Goal: Task Accomplishment & Management: Manage account settings

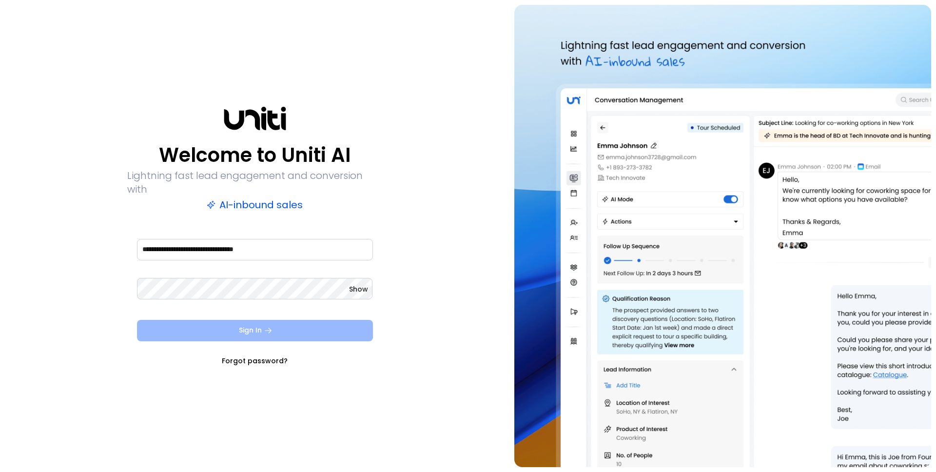
click at [270, 326] on icon "submit" at bounding box center [268, 330] width 9 height 9
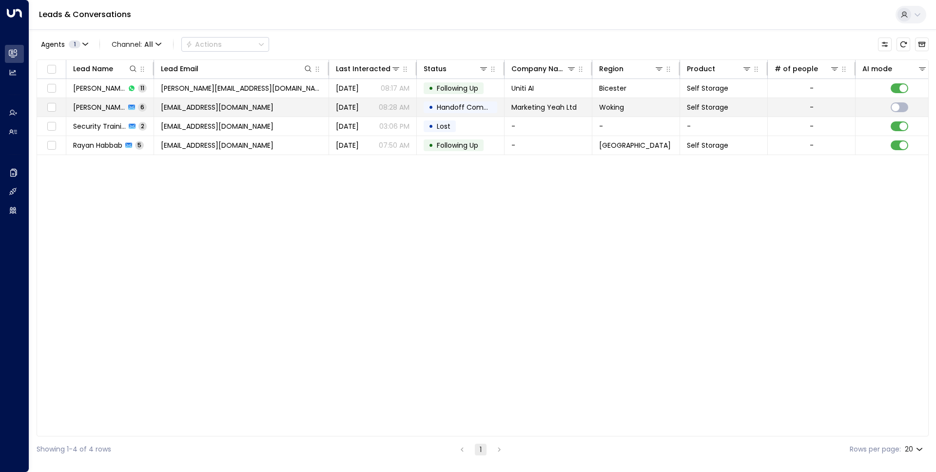
click at [303, 105] on td "[EMAIL_ADDRESS][DOMAIN_NAME]" at bounding box center [241, 107] width 175 height 19
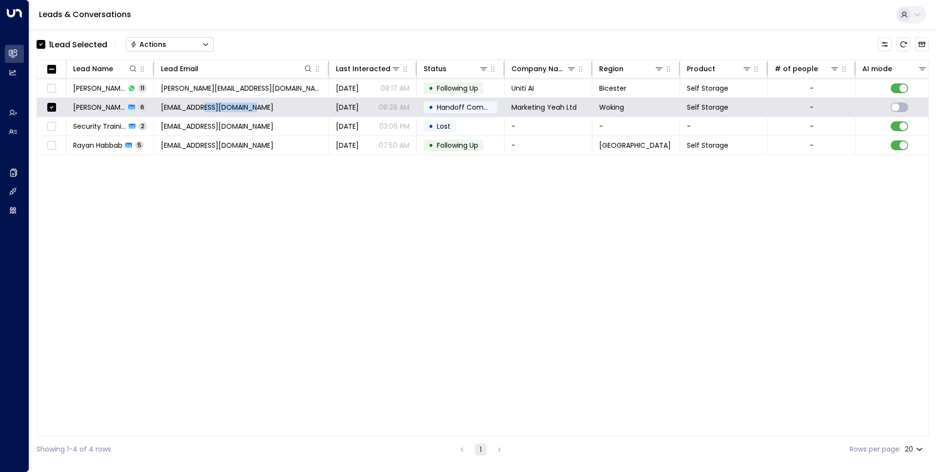
click at [195, 48] on button "Actions" at bounding box center [170, 44] width 88 height 15
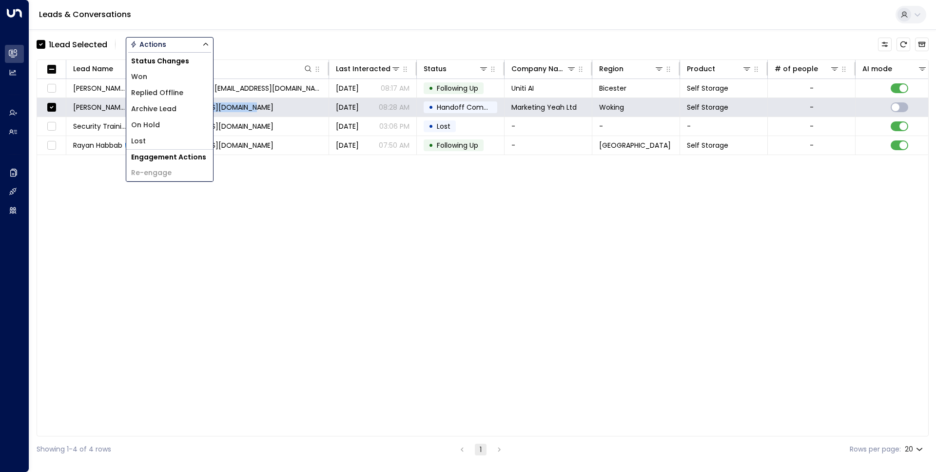
click at [173, 115] on li "Archive Lead" at bounding box center [169, 109] width 87 height 16
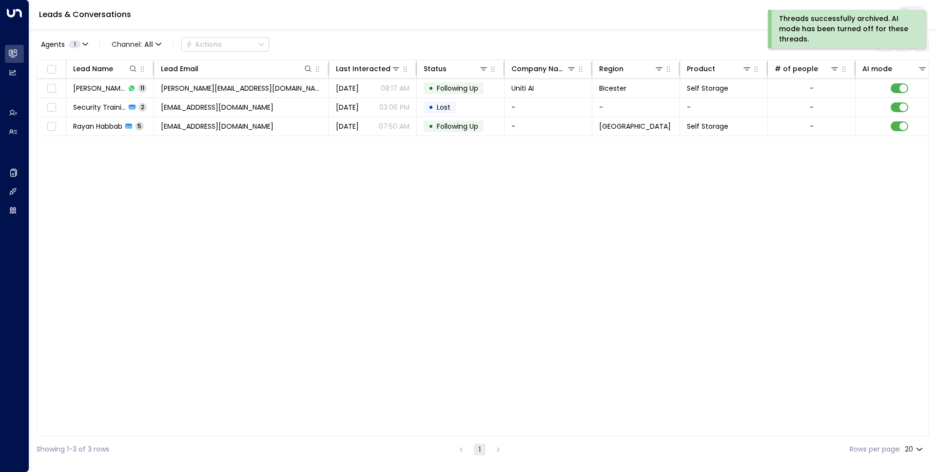
click at [177, 351] on div "Lead Name Lead Email Last Interacted Status Company Name Region Product # of pe…" at bounding box center [483, 247] width 892 height 377
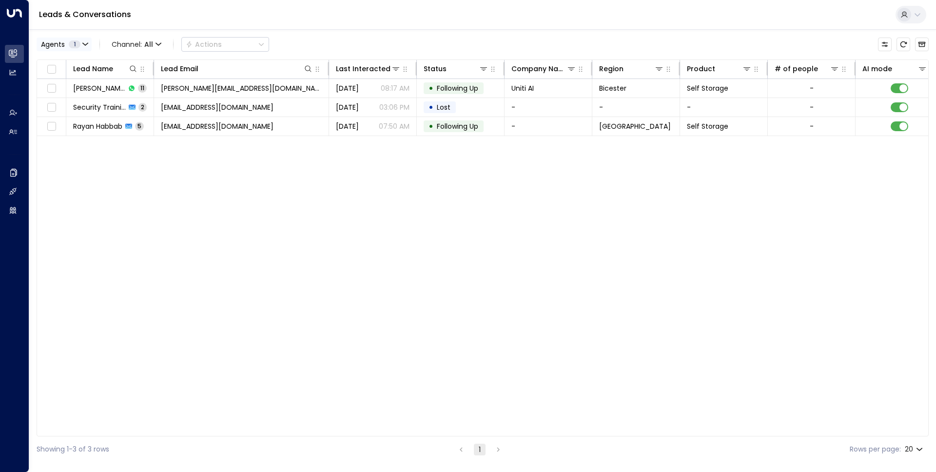
click at [83, 45] on icon "button" at bounding box center [85, 44] width 6 height 6
click at [83, 45] on div at bounding box center [468, 236] width 936 height 472
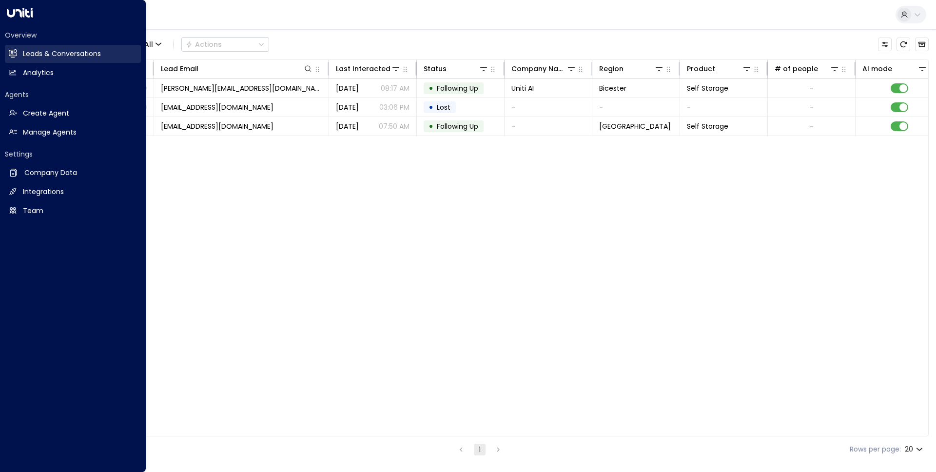
click at [75, 51] on h2 "Leads & Conversations" at bounding box center [62, 54] width 78 height 10
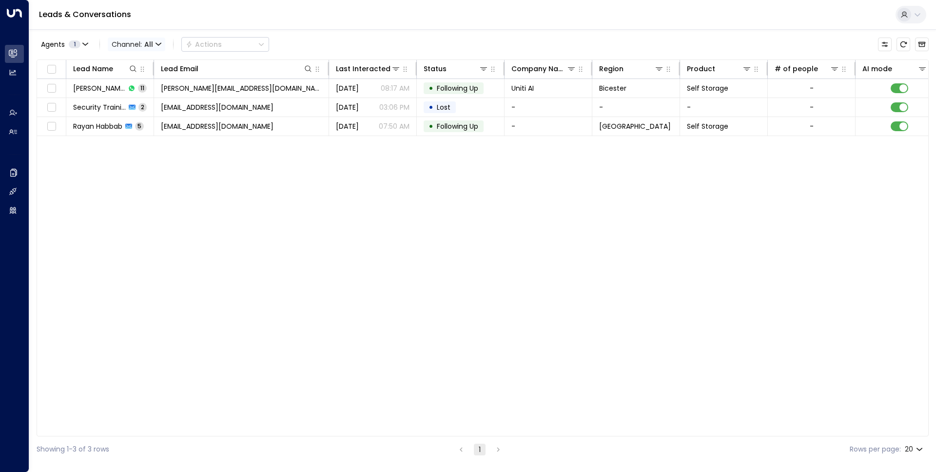
click at [133, 44] on span "Channel: All" at bounding box center [137, 45] width 58 height 14
click at [145, 84] on p "Email" at bounding box center [142, 84] width 47 height 10
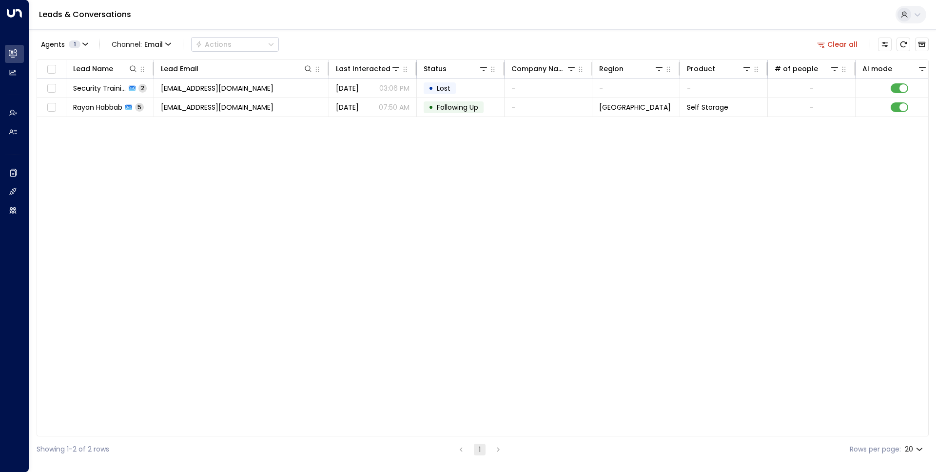
click at [360, 14] on button at bounding box center [911, 15] width 31 height 18
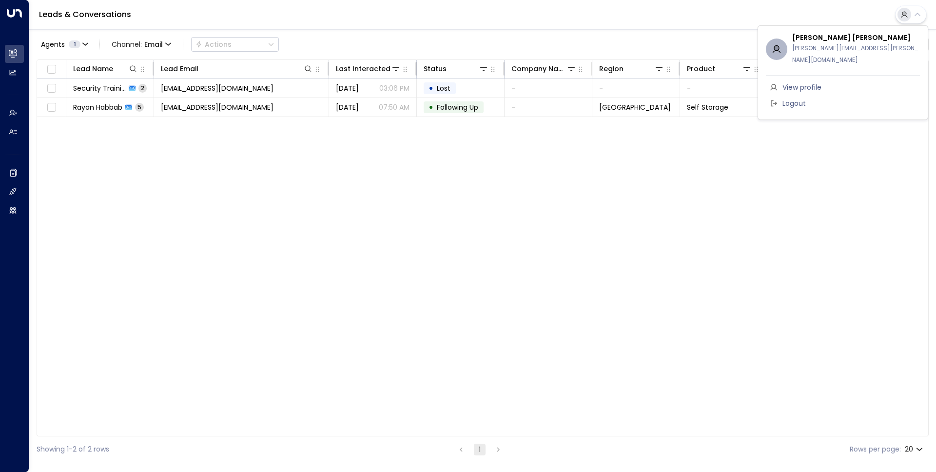
click at [360, 13] on div at bounding box center [468, 236] width 936 height 472
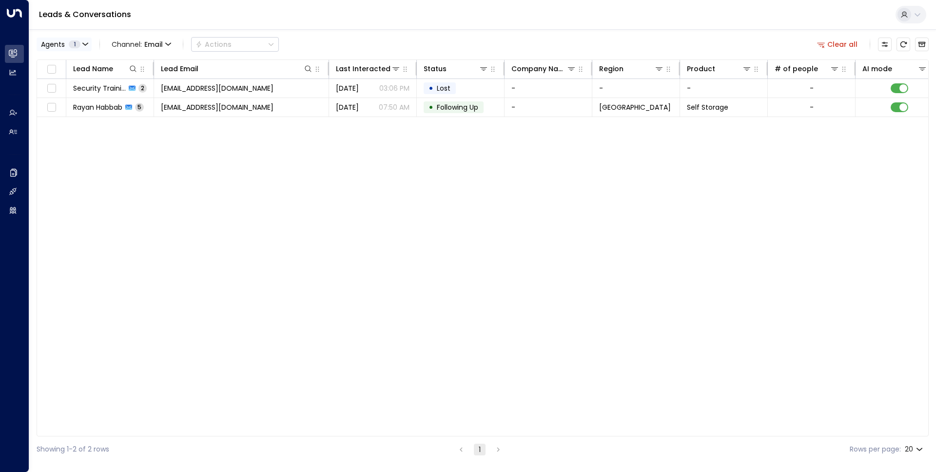
click at [80, 43] on span "1" at bounding box center [75, 44] width 12 height 8
click at [169, 152] on div at bounding box center [468, 236] width 936 height 472
click at [82, 46] on icon "button" at bounding box center [85, 44] width 6 height 6
click at [210, 39] on div at bounding box center [468, 236] width 936 height 472
click at [159, 38] on span "Channel: Email" at bounding box center [141, 45] width 67 height 14
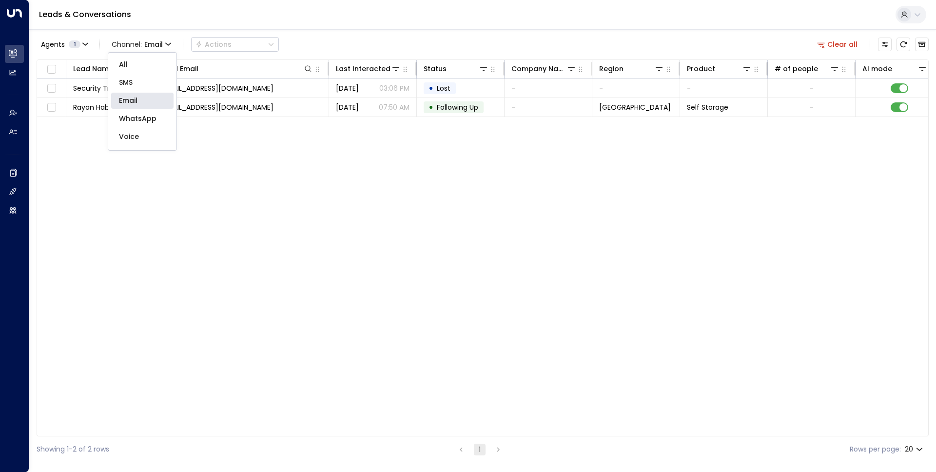
click at [158, 40] on div at bounding box center [468, 236] width 936 height 472
click at [158, 40] on span "Email" at bounding box center [153, 44] width 19 height 8
click at [137, 62] on p "All" at bounding box center [142, 64] width 47 height 10
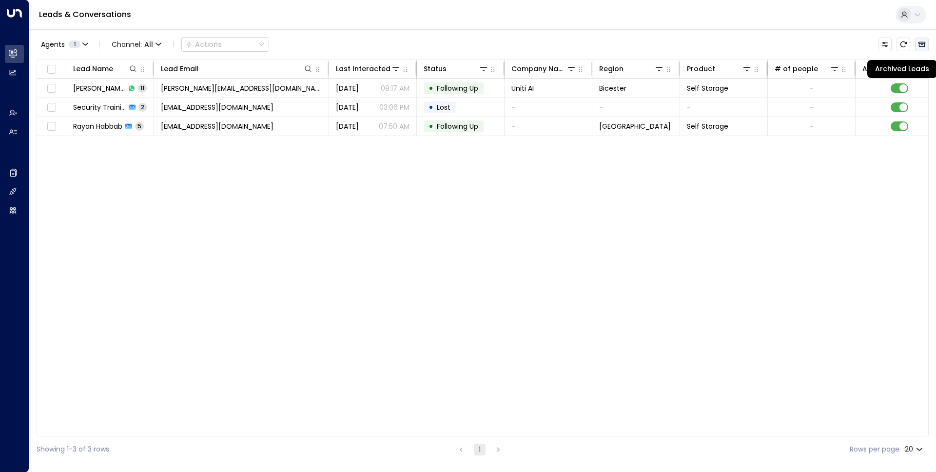
click at [360, 42] on button "Archived Leads" at bounding box center [922, 45] width 14 height 14
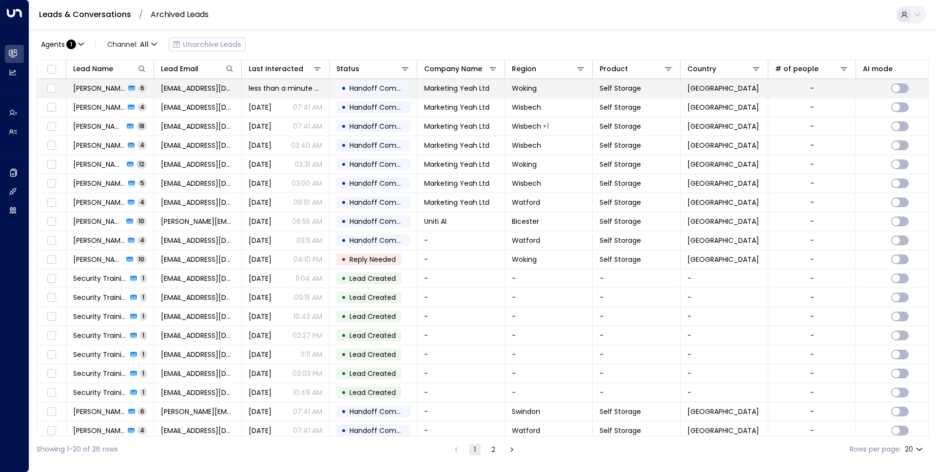
click at [221, 83] on span "[EMAIL_ADDRESS][DOMAIN_NAME]" at bounding box center [198, 88] width 74 height 10
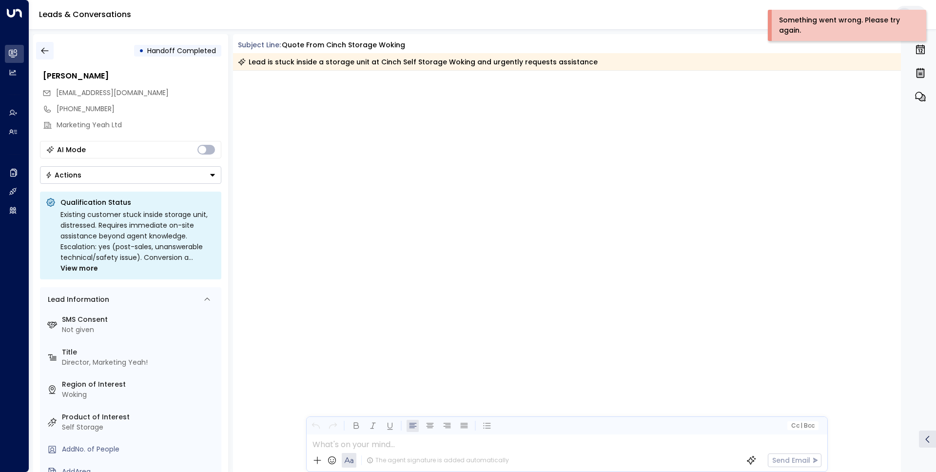
click at [41, 46] on icon "button" at bounding box center [45, 51] width 10 height 10
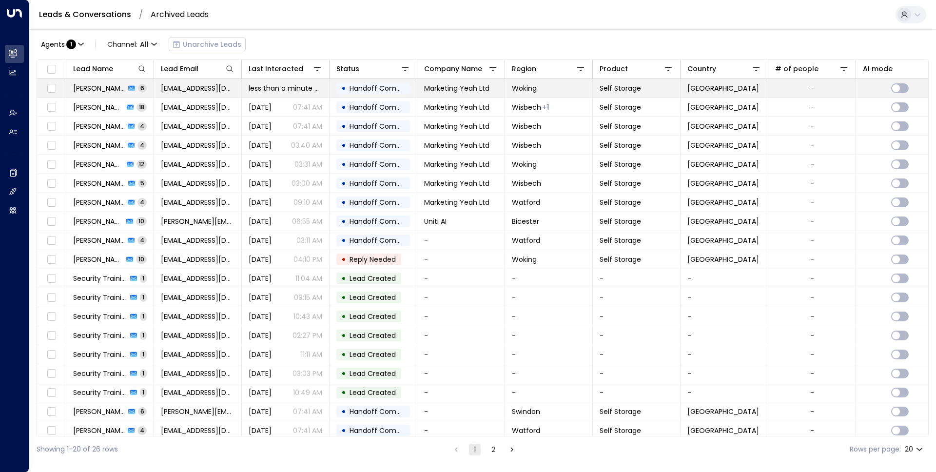
click at [87, 81] on td "Charles Wyn-Davies 6" at bounding box center [110, 88] width 88 height 19
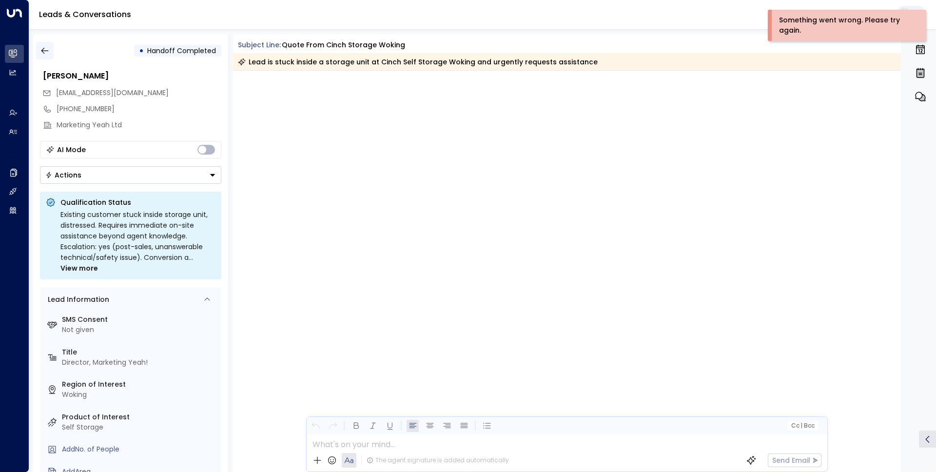
click at [42, 51] on icon "button" at bounding box center [45, 51] width 10 height 10
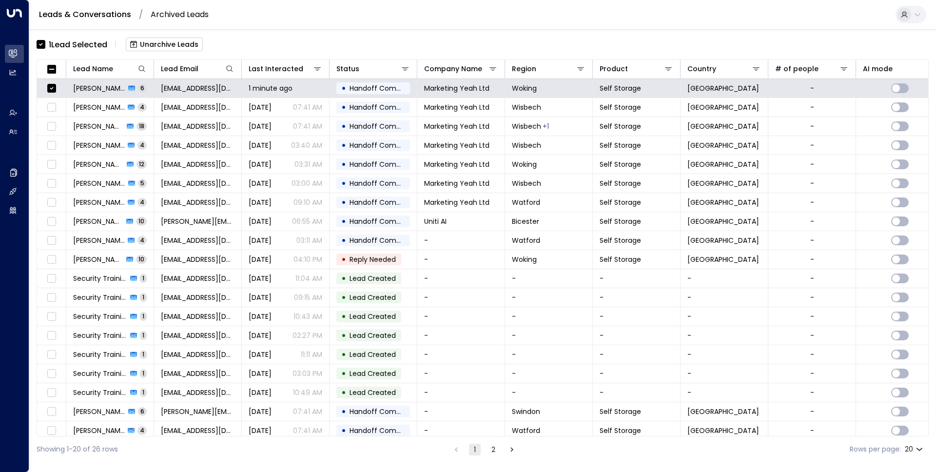
click at [188, 40] on button "Unarchive Leads" at bounding box center [164, 45] width 77 height 14
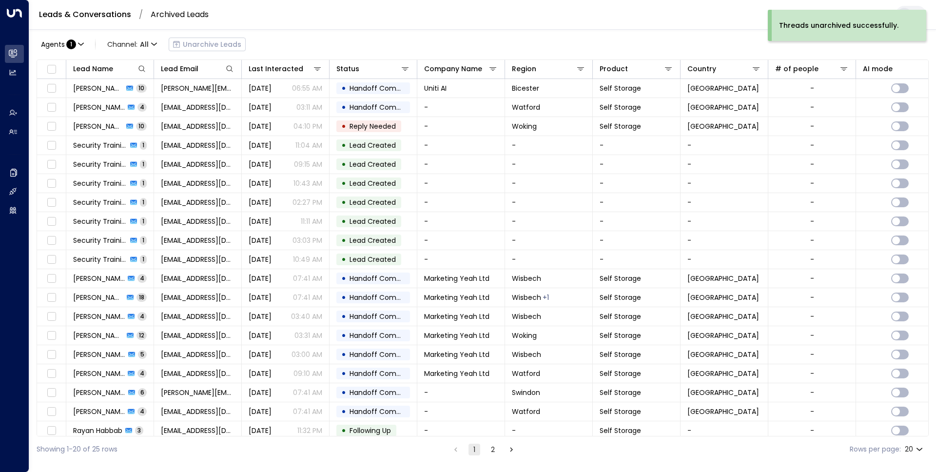
click at [127, 16] on link "Leads & Conversations" at bounding box center [85, 14] width 92 height 11
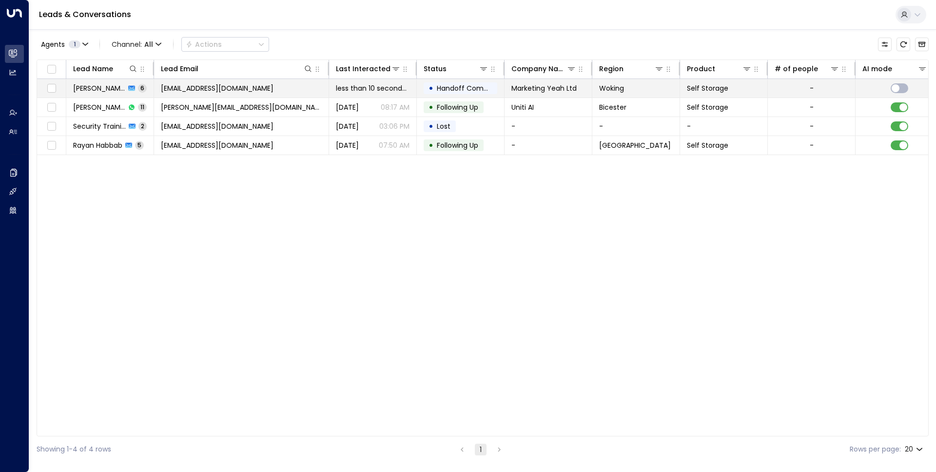
click at [201, 90] on span "[EMAIL_ADDRESS][DOMAIN_NAME]" at bounding box center [217, 88] width 113 height 10
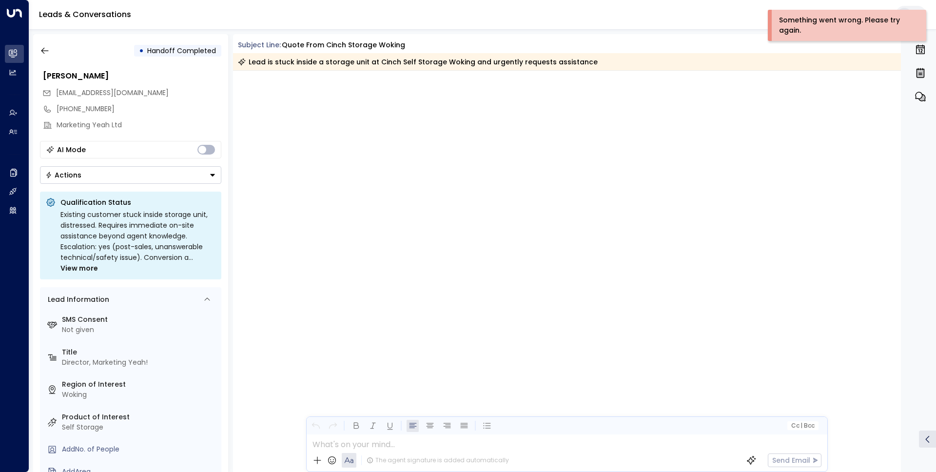
click at [338, 443] on div at bounding box center [567, 441] width 520 height 15
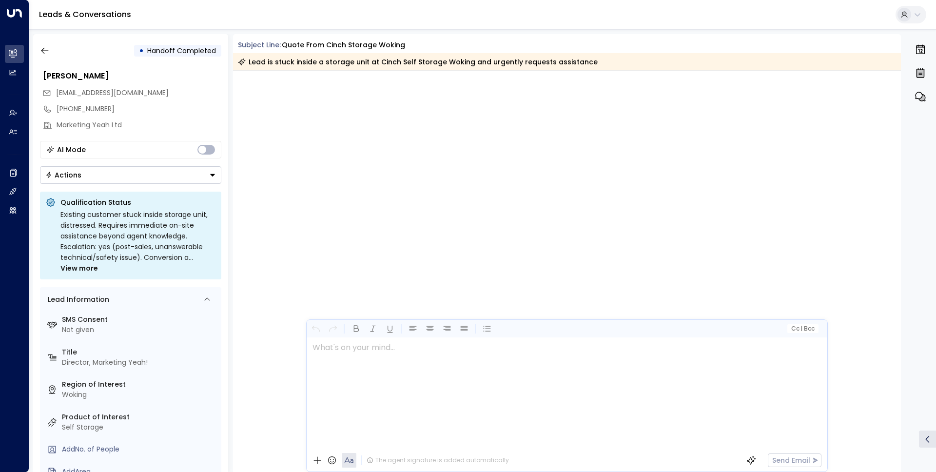
click at [918, 76] on icon "button" at bounding box center [920, 73] width 7 height 8
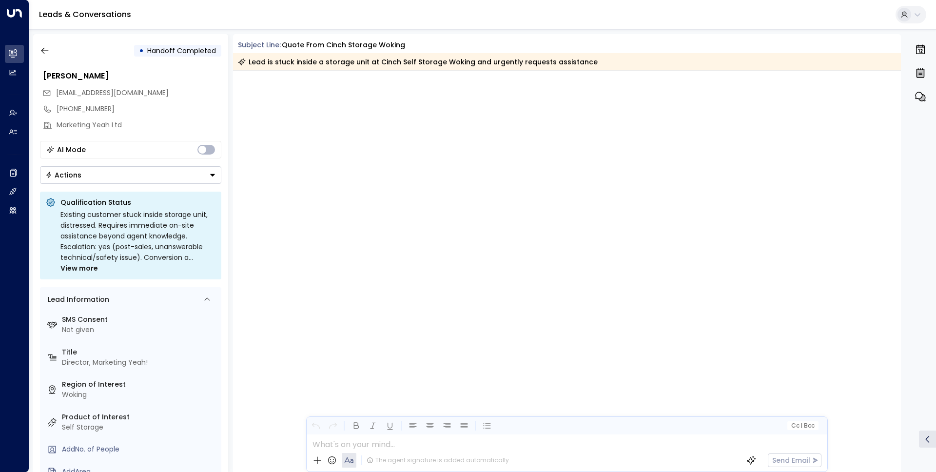
click at [585, 115] on div at bounding box center [567, 271] width 668 height 401
click at [923, 97] on icon "button" at bounding box center [922, 98] width 6 height 6
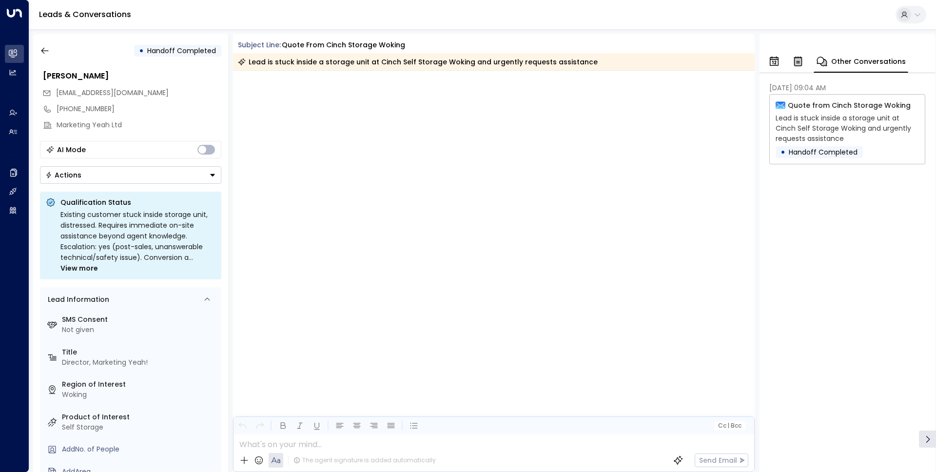
click at [804, 59] on button "button" at bounding box center [797, 61] width 17 height 21
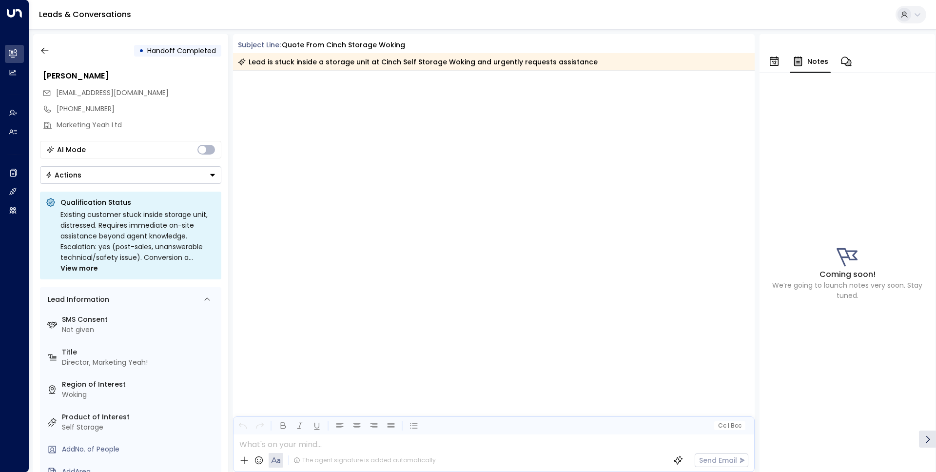
click at [780, 64] on icon "button" at bounding box center [774, 62] width 12 height 12
click at [846, 68] on button "button" at bounding box center [843, 61] width 17 height 21
click at [847, 64] on icon "button" at bounding box center [848, 62] width 6 height 6
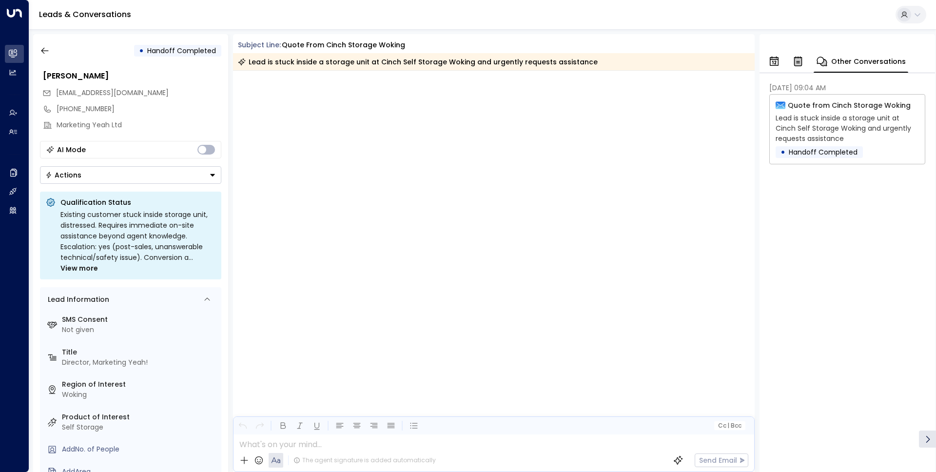
click at [927, 443] on icon at bounding box center [928, 439] width 10 height 10
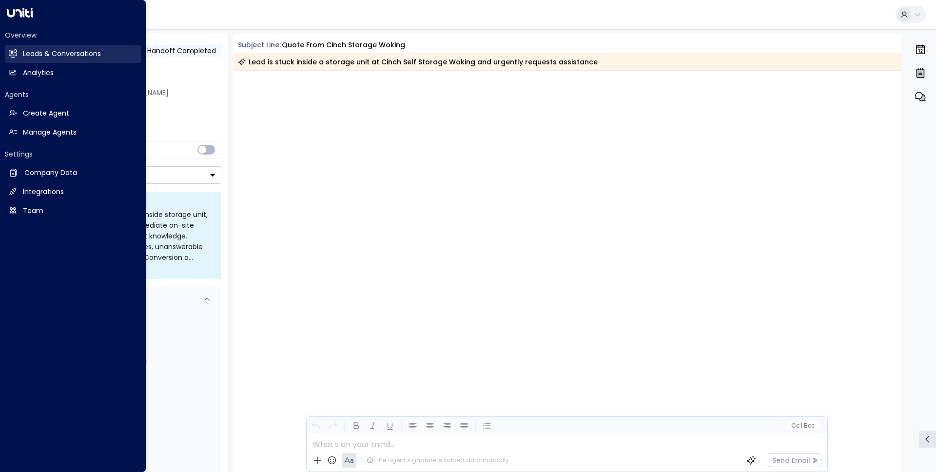
click at [72, 59] on link "Leads & Conversations Leads & Conversations" at bounding box center [73, 54] width 136 height 18
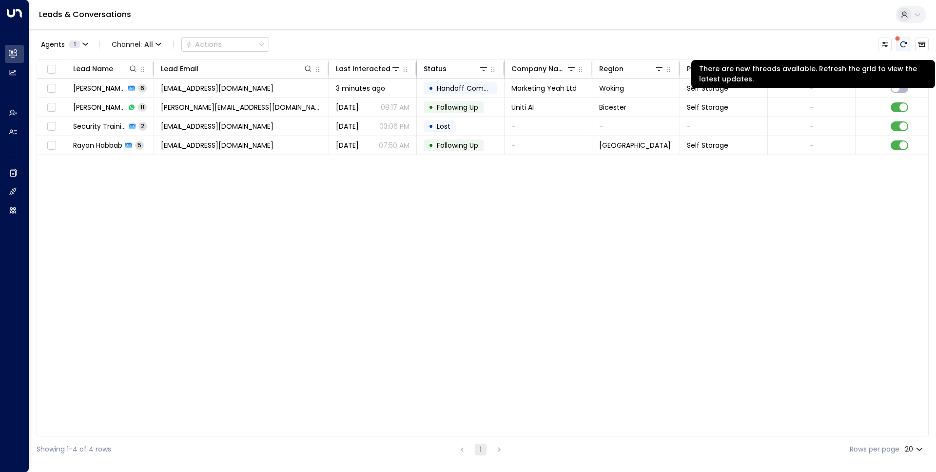
click at [902, 48] on button "There are new threads available. Refresh the grid to view the latest updates." at bounding box center [904, 45] width 14 height 14
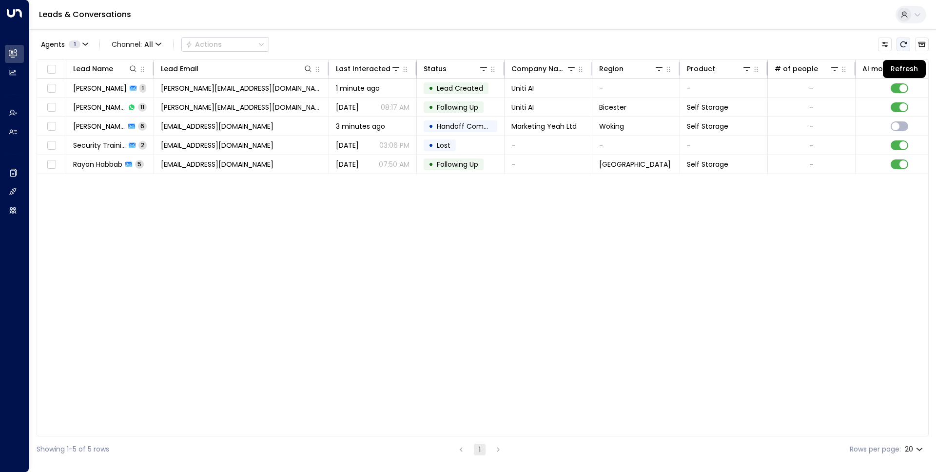
click at [902, 48] on button "Refresh" at bounding box center [904, 45] width 14 height 14
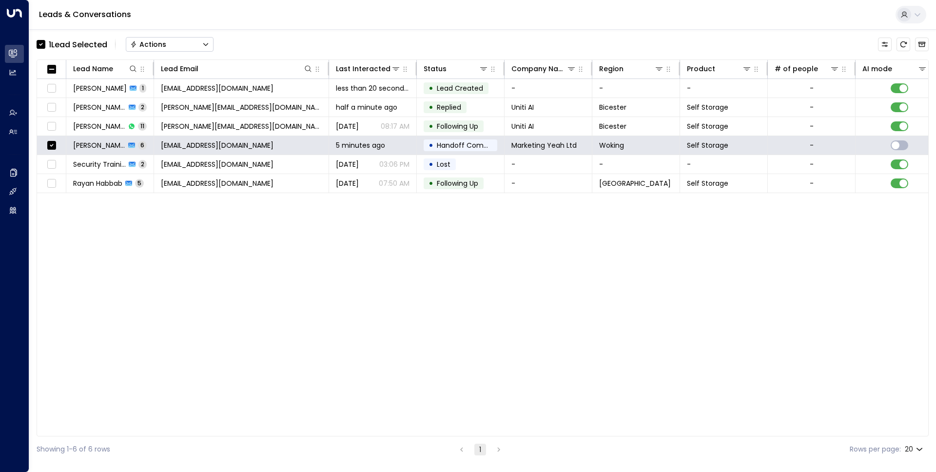
click at [167, 48] on button "Actions" at bounding box center [170, 44] width 88 height 15
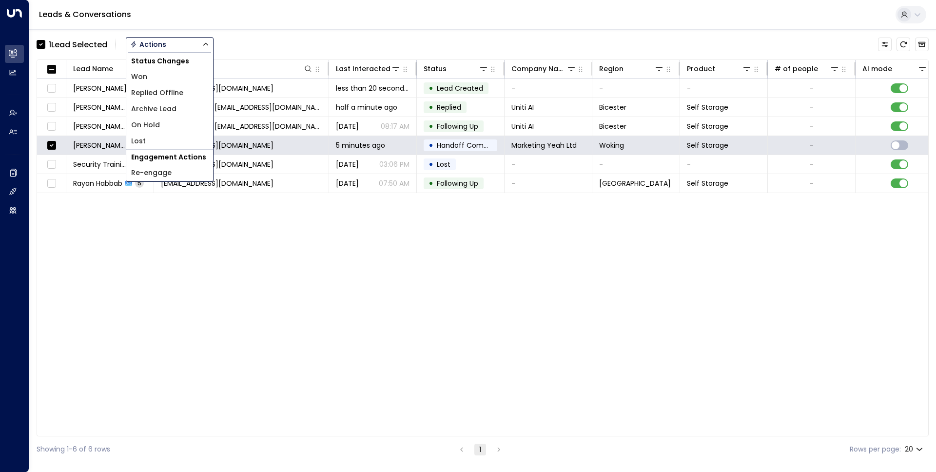
click at [156, 111] on span "Archive Lead" at bounding box center [153, 109] width 45 height 10
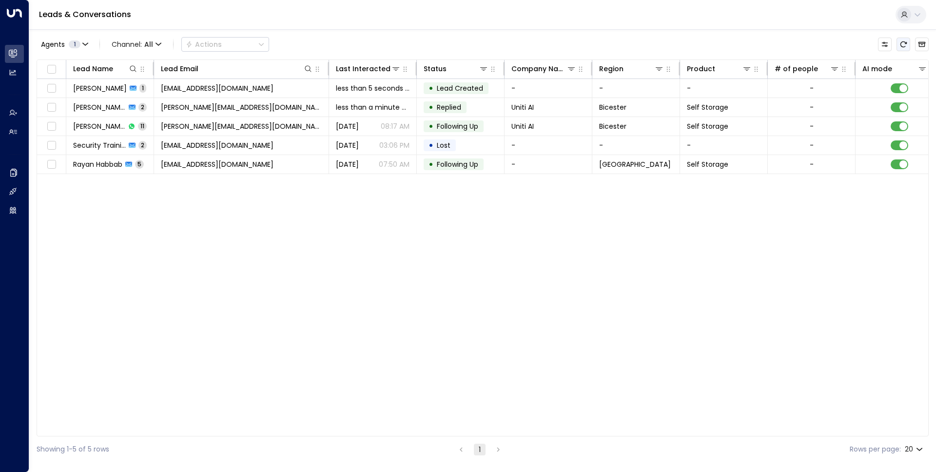
click at [904, 43] on icon "Refresh" at bounding box center [904, 44] width 8 height 8
click at [904, 42] on icon "Refresh" at bounding box center [904, 44] width 8 height 8
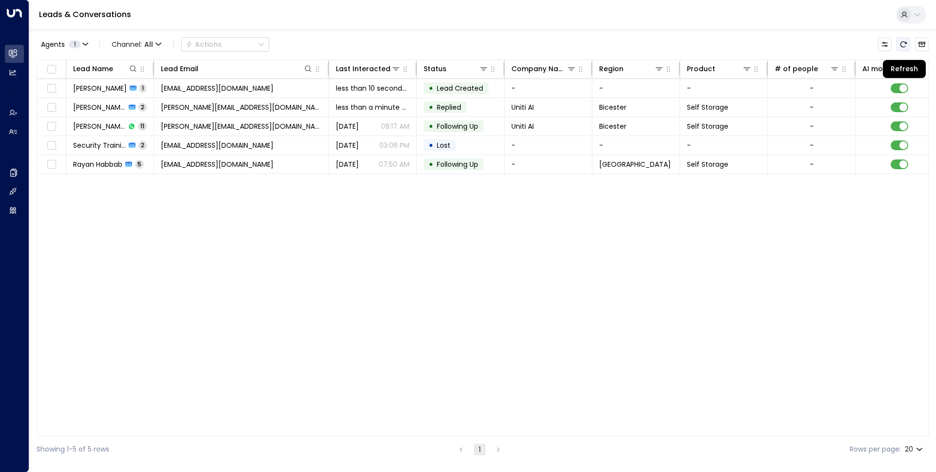
click at [904, 42] on icon "Refresh" at bounding box center [904, 44] width 8 height 8
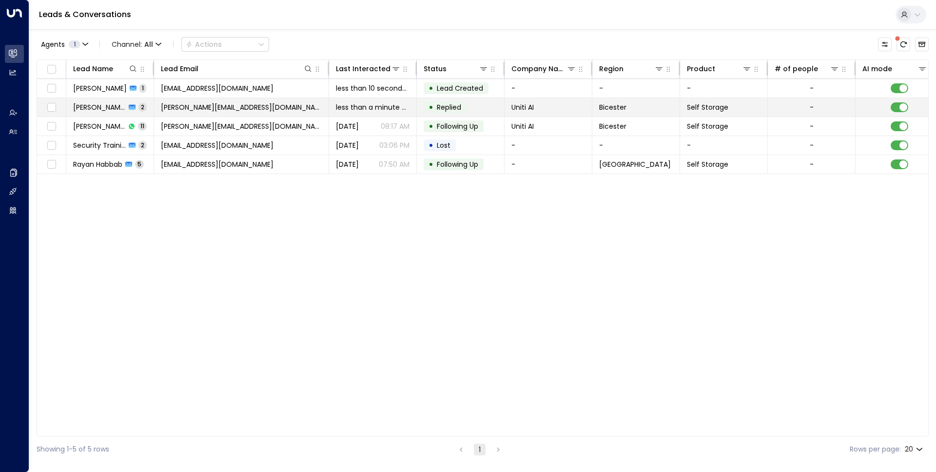
click at [313, 107] on td "[PERSON_NAME][EMAIL_ADDRESS][DOMAIN_NAME]" at bounding box center [241, 107] width 175 height 19
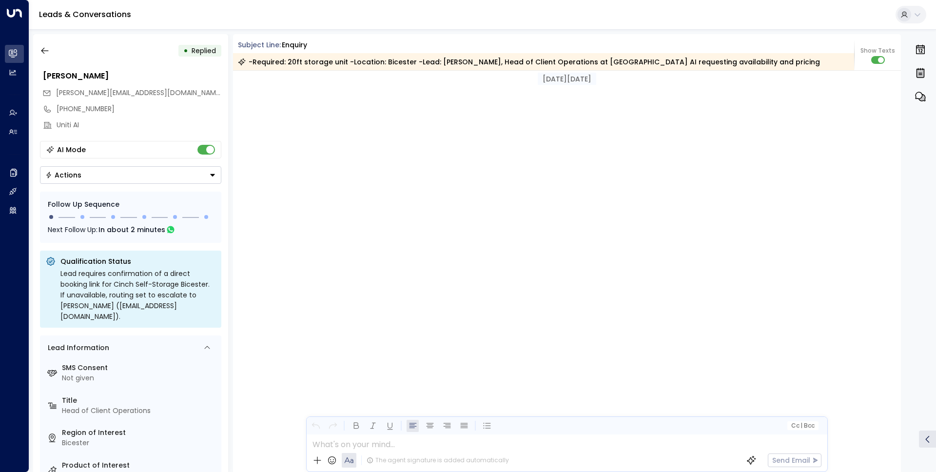
scroll to position [896, 0]
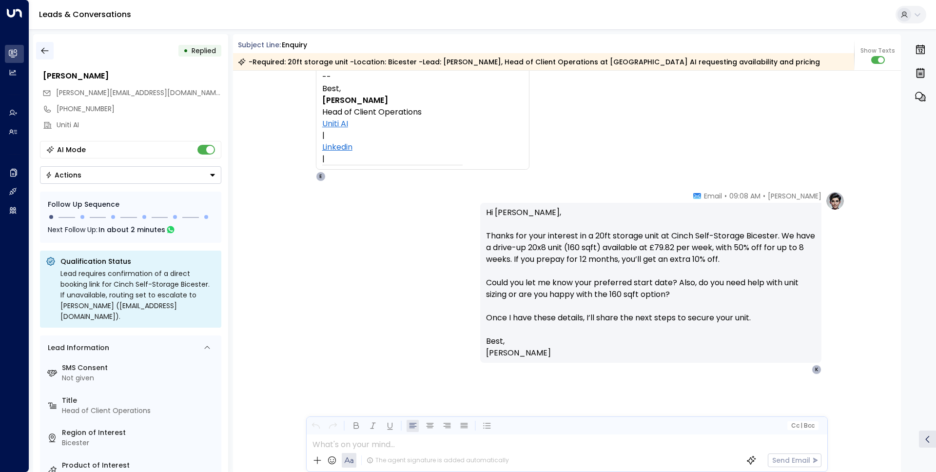
click at [43, 49] on icon "button" at bounding box center [44, 51] width 7 height 6
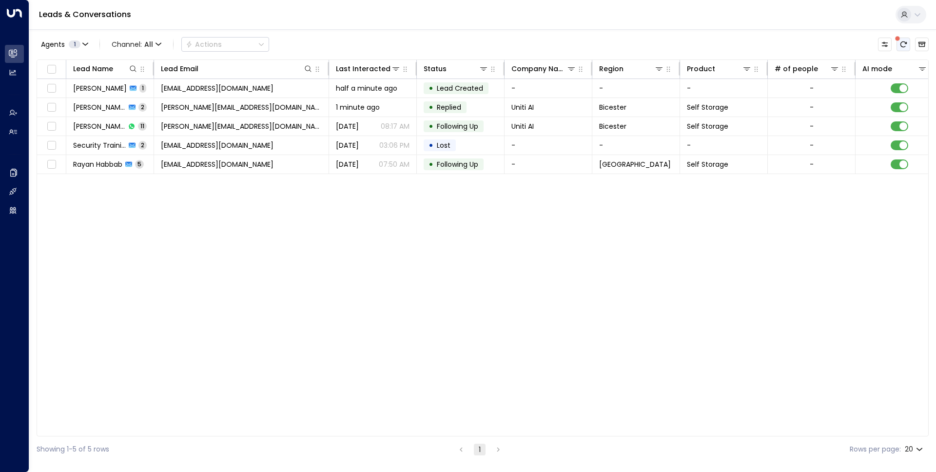
click at [906, 42] on icon "There are new threads available. Refresh the grid to view the latest updates." at bounding box center [903, 44] width 6 height 6
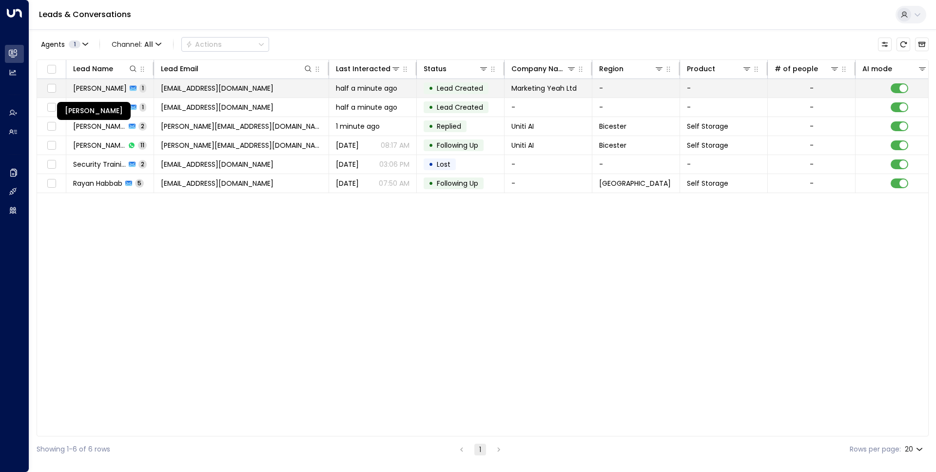
click at [102, 85] on span "[PERSON_NAME]" at bounding box center [100, 88] width 54 height 10
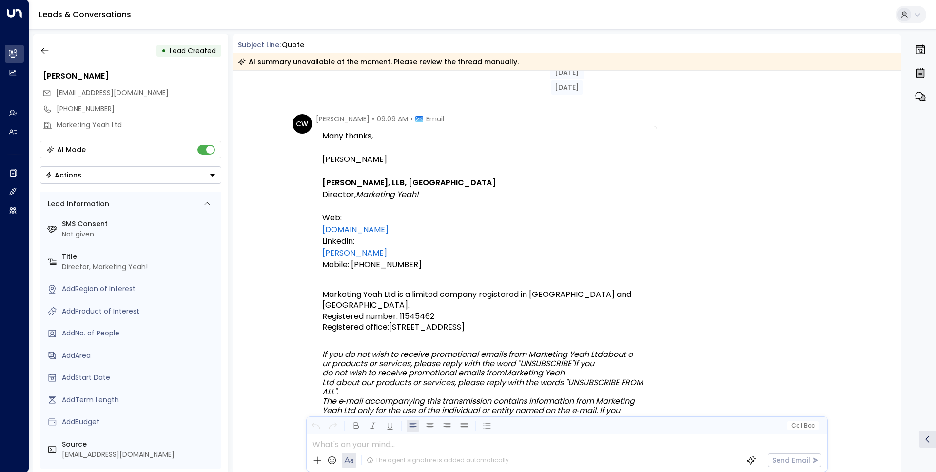
scroll to position [141, 0]
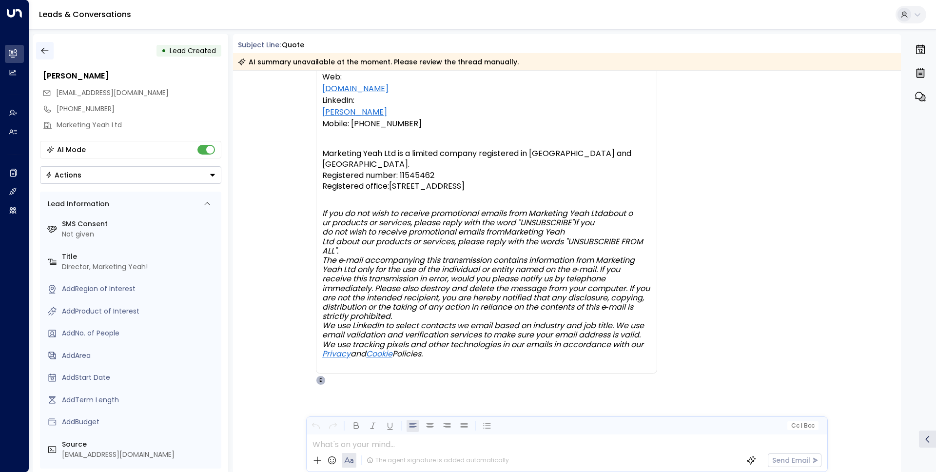
click at [49, 48] on button "button" at bounding box center [45, 51] width 18 height 18
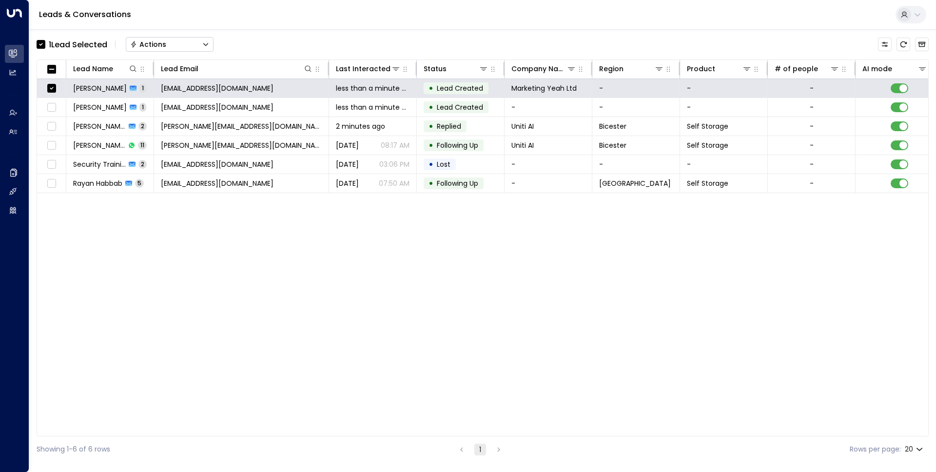
click at [177, 41] on button "Actions" at bounding box center [170, 44] width 88 height 15
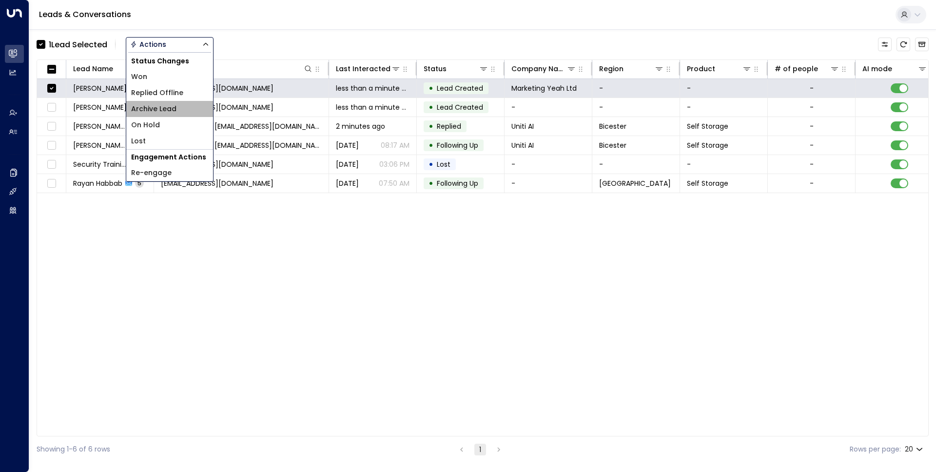
click at [159, 110] on span "Archive Lead" at bounding box center [153, 109] width 45 height 10
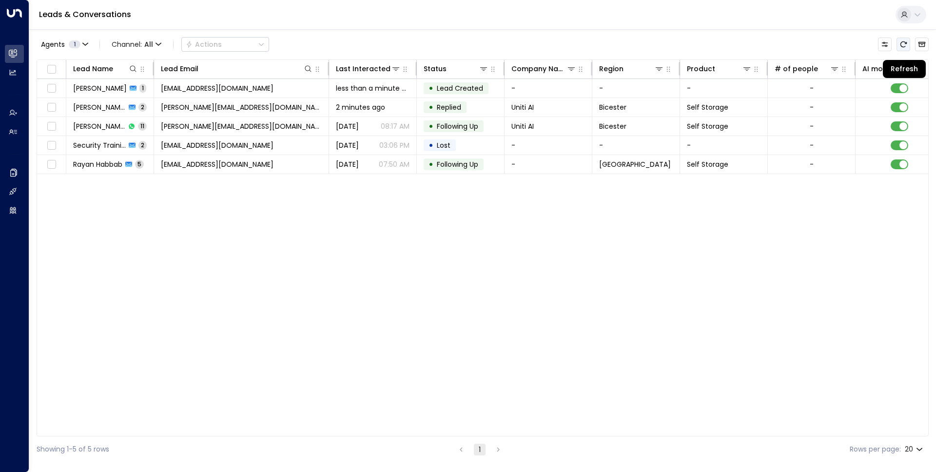
click at [903, 43] on icon "Refresh" at bounding box center [904, 44] width 8 height 8
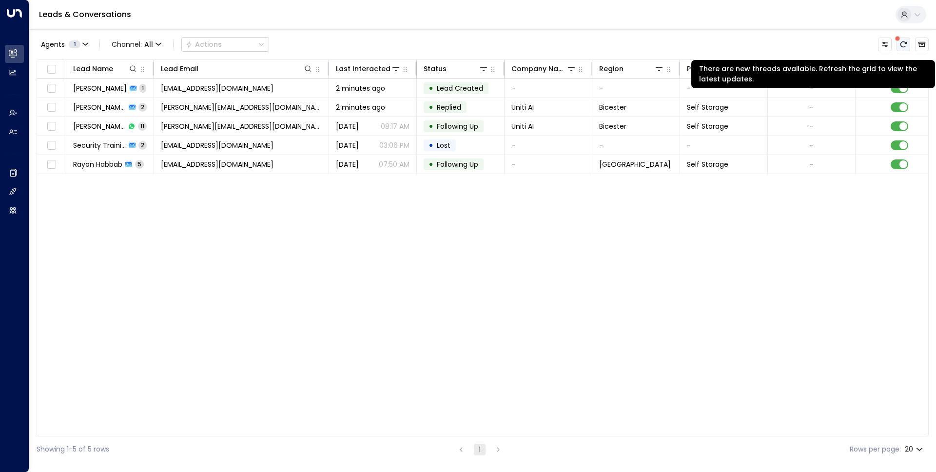
click at [905, 41] on icon "There are new threads available. Refresh the grid to view the latest updates." at bounding box center [904, 44] width 8 height 8
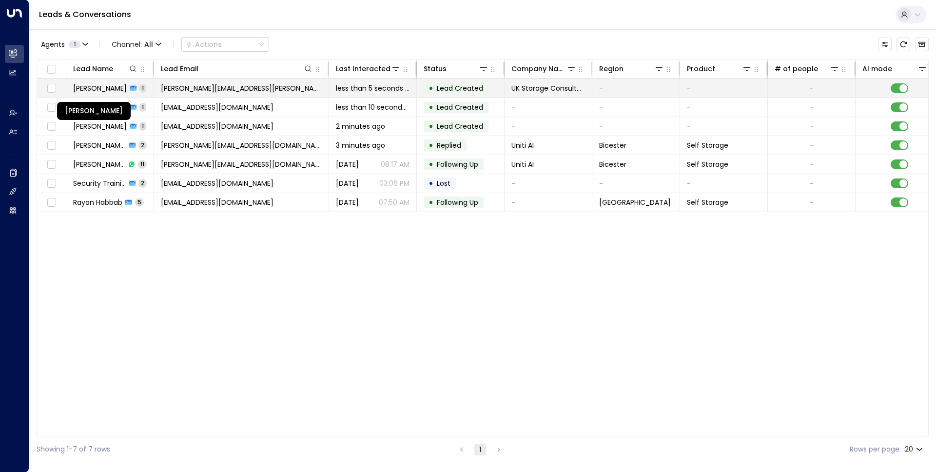
click at [92, 86] on span "[PERSON_NAME]" at bounding box center [100, 88] width 54 height 10
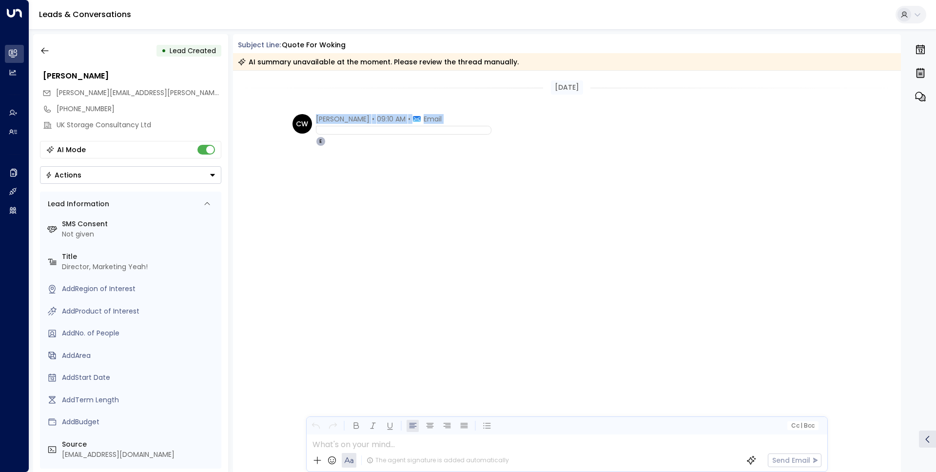
drag, startPoint x: 285, startPoint y: 109, endPoint x: 497, endPoint y: 196, distance: 228.9
click at [497, 196] on div "Today CW Charles Wyn-Davies • 09:10 AM • Email E" at bounding box center [567, 157] width 668 height 173
click at [497, 196] on div "CW Charles Wyn-Davies • 09:10 AM • Email E" at bounding box center [567, 179] width 668 height 130
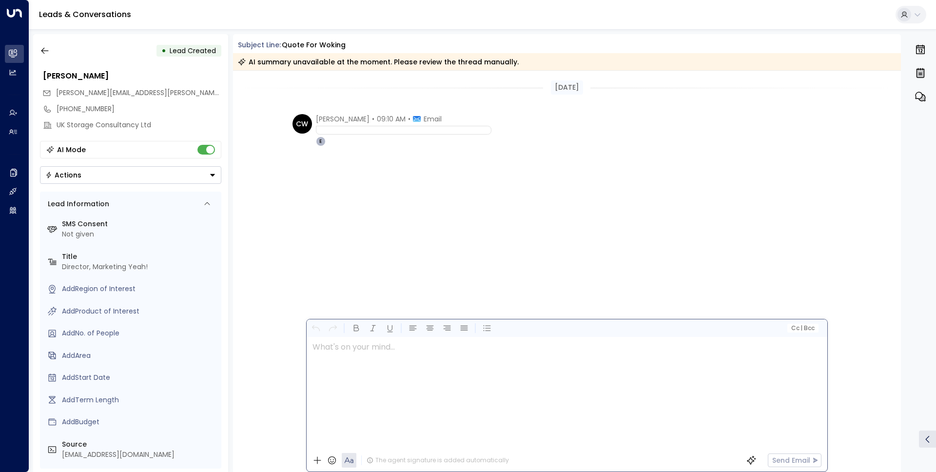
click at [323, 449] on div "The agent signature is added automatically Send Email" at bounding box center [567, 460] width 521 height 22
click at [361, 330] on button "button" at bounding box center [356, 328] width 12 height 12
click at [359, 326] on icon "button" at bounding box center [356, 328] width 10 height 10
click at [355, 350] on p at bounding box center [570, 347] width 514 height 12
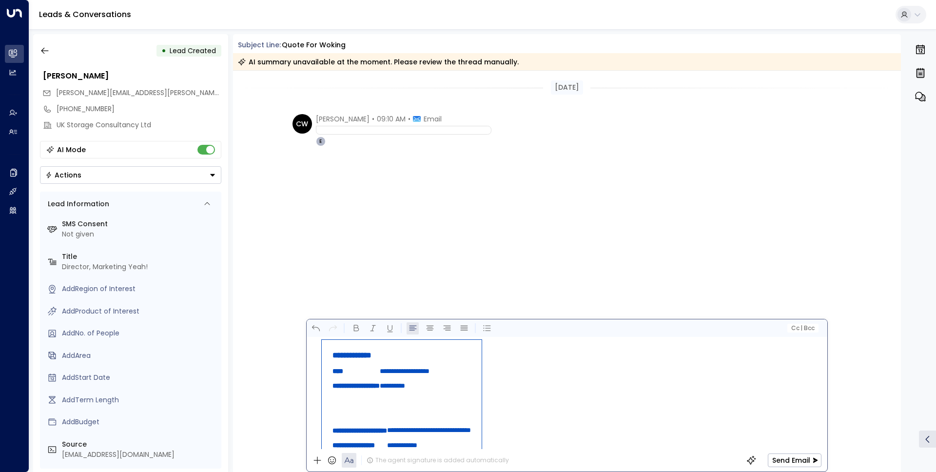
scroll to position [11, 0]
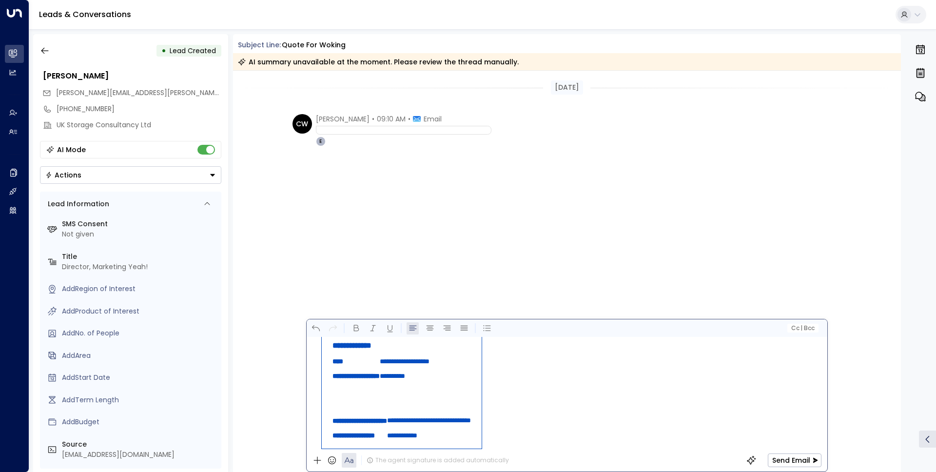
click at [569, 451] on div "The agent signature is added automatically Send Email" at bounding box center [567, 460] width 521 height 22
click at [549, 429] on div "**********" at bounding box center [567, 393] width 520 height 112
click at [552, 444] on div "**********" at bounding box center [567, 393] width 520 height 112
click at [546, 441] on div "**********" at bounding box center [567, 393] width 520 height 112
click at [552, 415] on div "**********" at bounding box center [567, 393] width 520 height 112
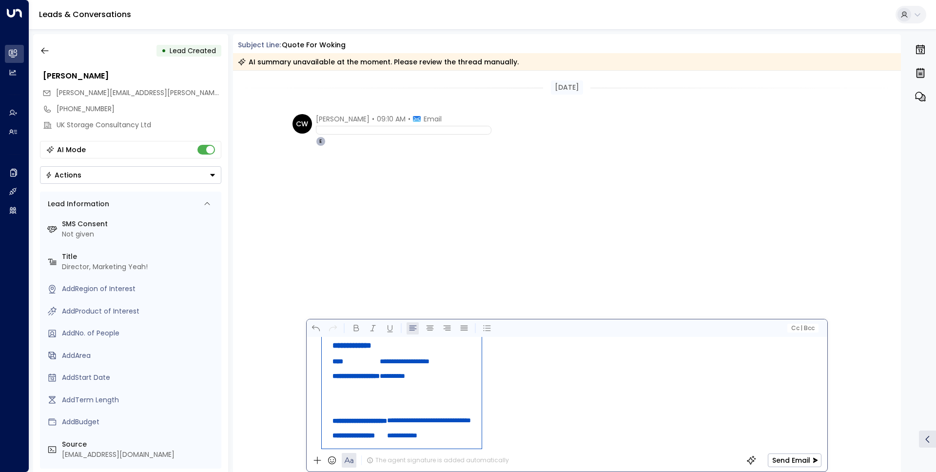
click at [551, 413] on div "**********" at bounding box center [567, 393] width 520 height 112
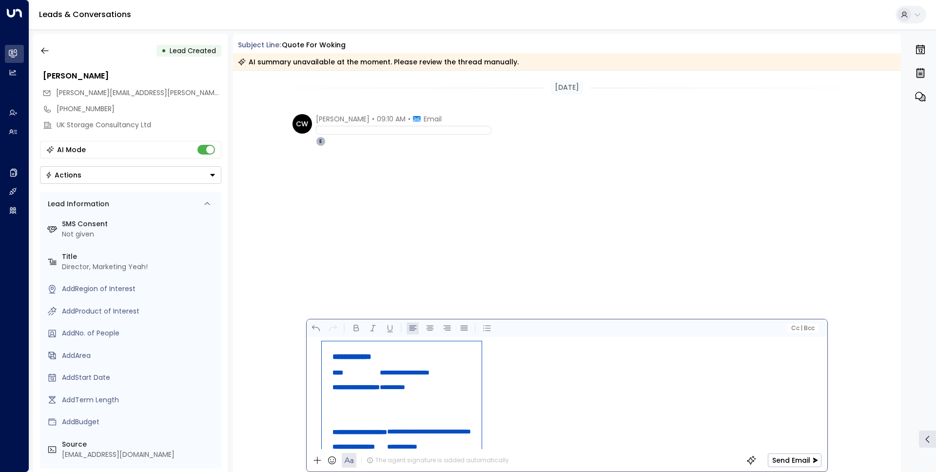
click at [317, 355] on td "**********" at bounding box center [402, 400] width 178 height 119
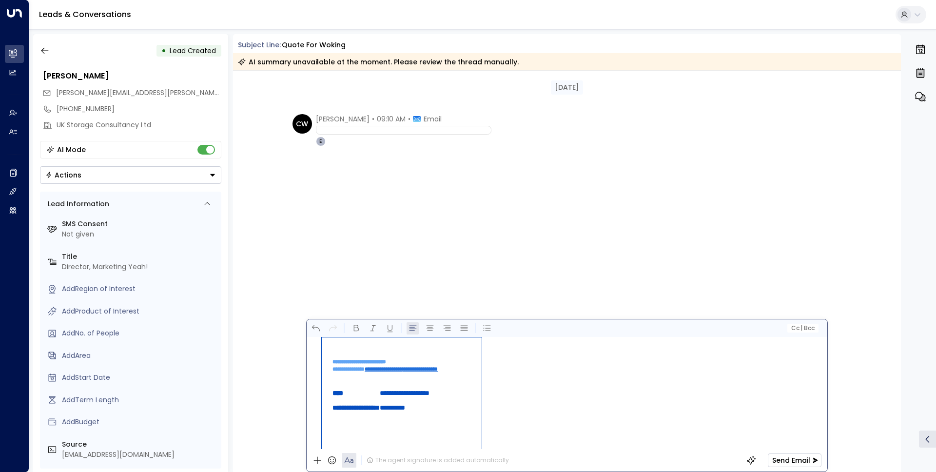
click at [796, 459] on button "Send Email" at bounding box center [795, 460] width 54 height 14
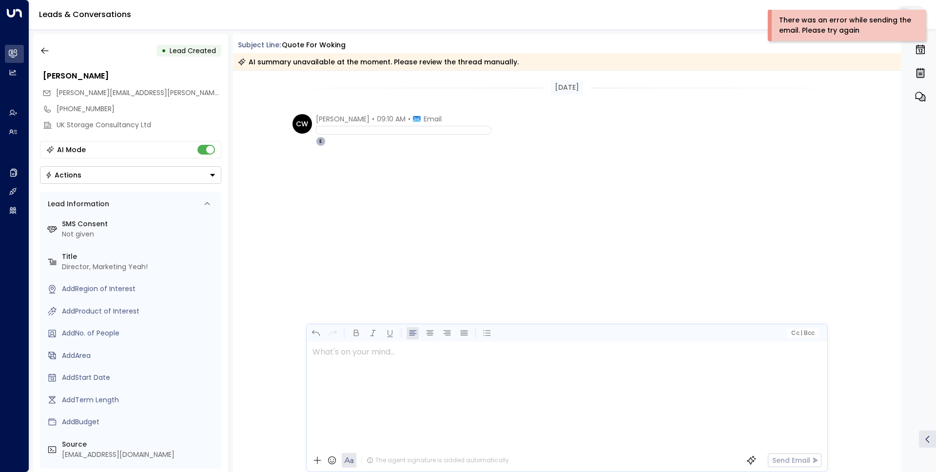
scroll to position [0, 0]
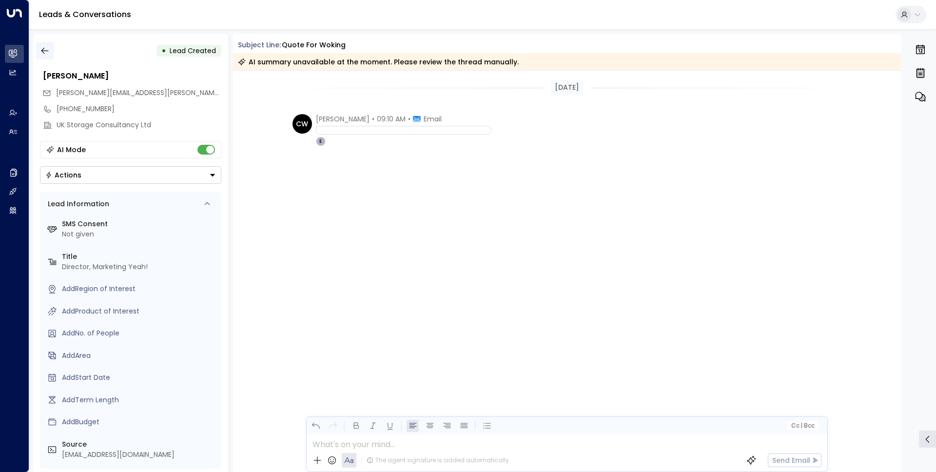
click at [43, 48] on icon "button" at bounding box center [45, 51] width 10 height 10
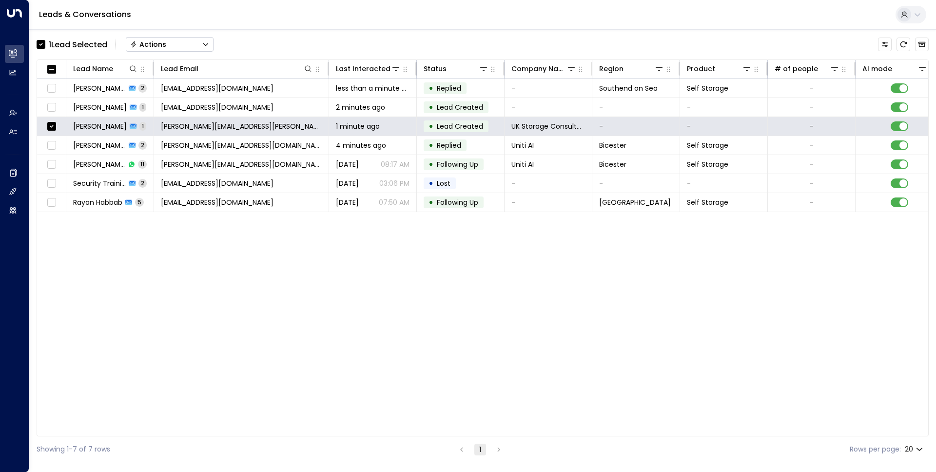
click at [177, 51] on button "Actions" at bounding box center [170, 44] width 88 height 15
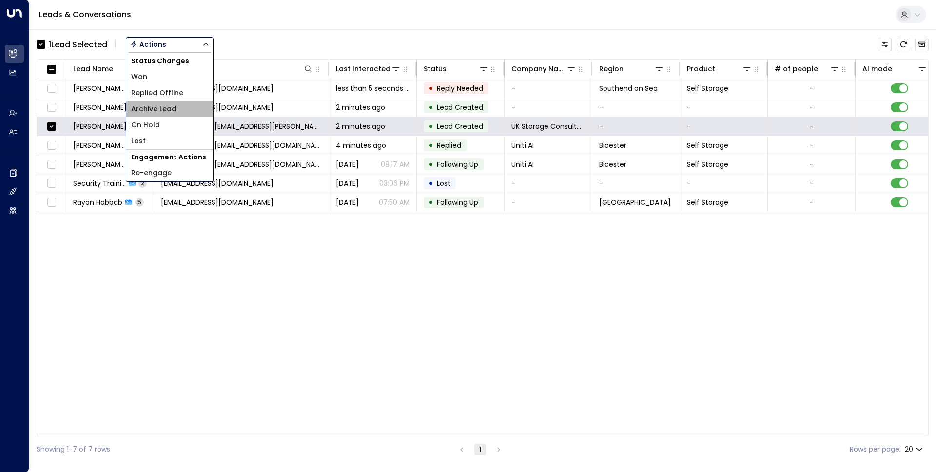
click at [159, 110] on span "Archive Lead" at bounding box center [153, 109] width 45 height 10
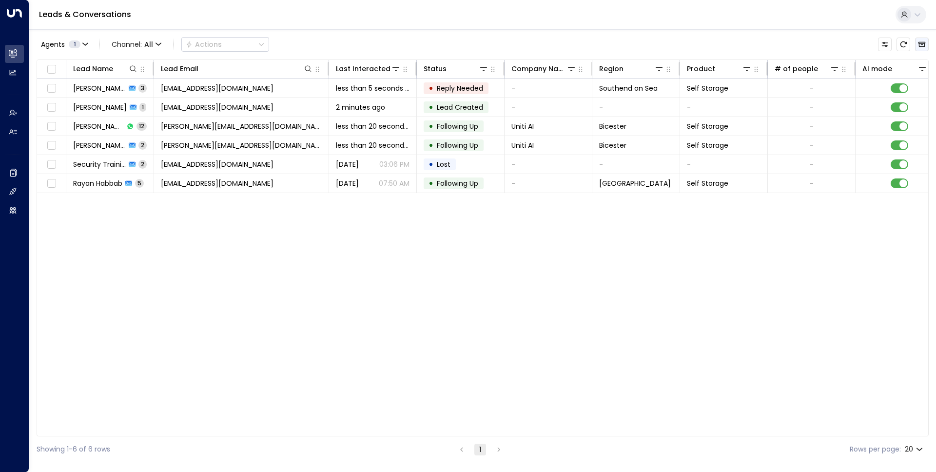
click at [925, 45] on icon "Archived Leads" at bounding box center [922, 44] width 8 height 8
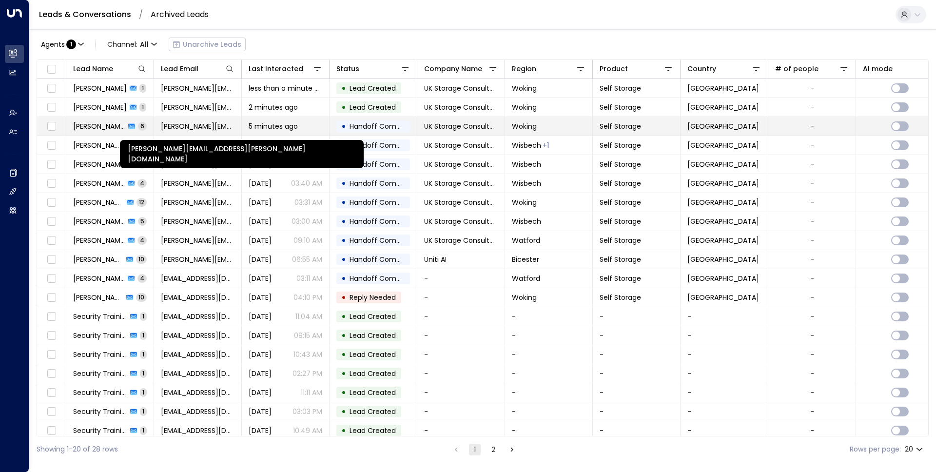
click at [185, 122] on span "[PERSON_NAME][EMAIL_ADDRESS][PERSON_NAME][DOMAIN_NAME]" at bounding box center [198, 126] width 74 height 10
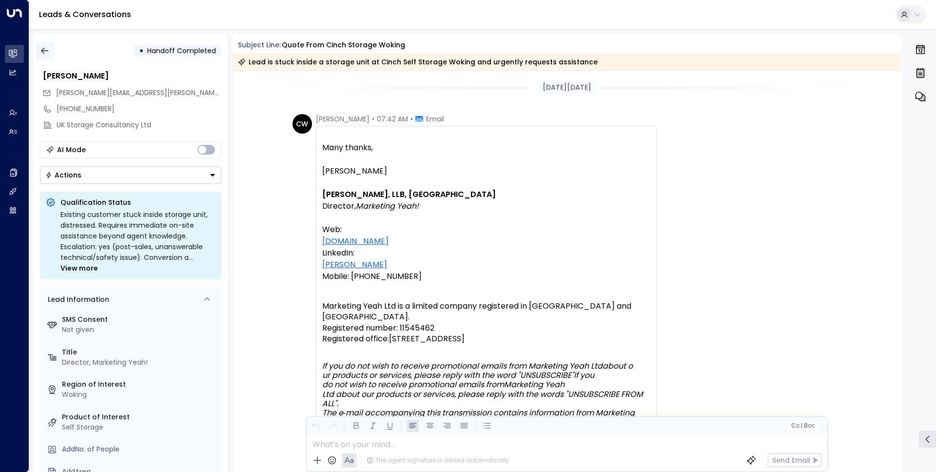
click at [43, 52] on icon "button" at bounding box center [44, 51] width 7 height 6
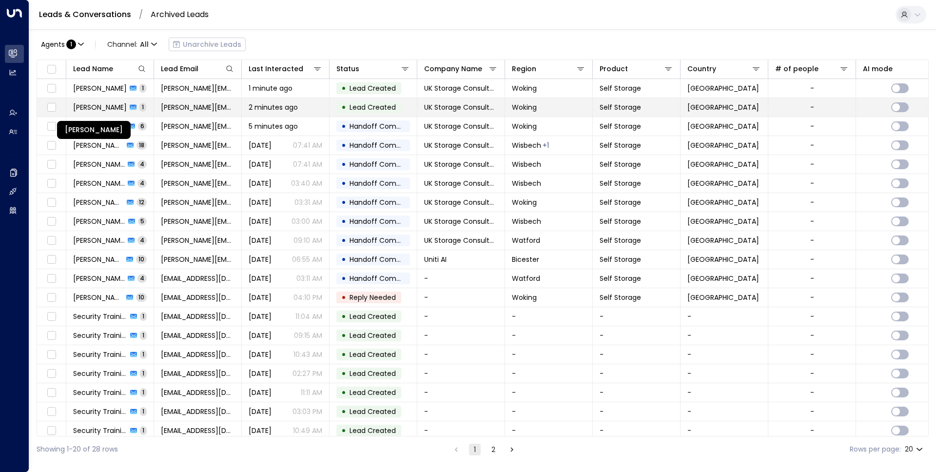
click at [98, 109] on span "[PERSON_NAME]" at bounding box center [100, 107] width 54 height 10
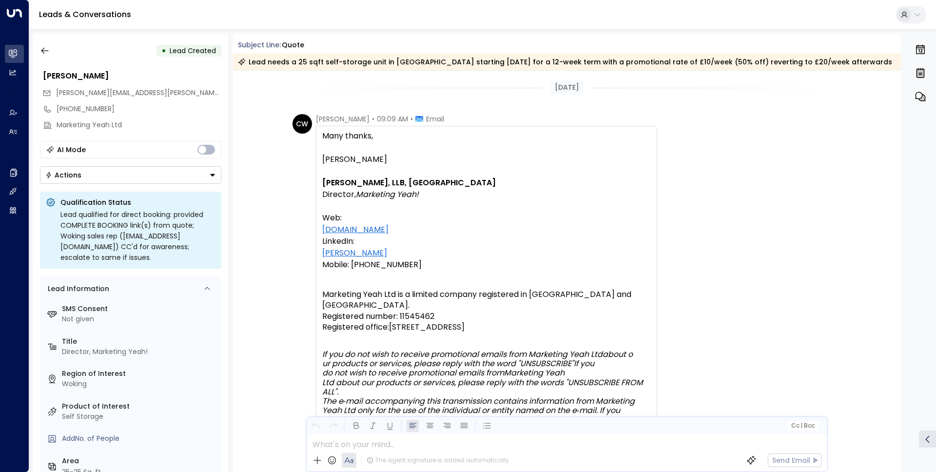
scroll to position [141, 0]
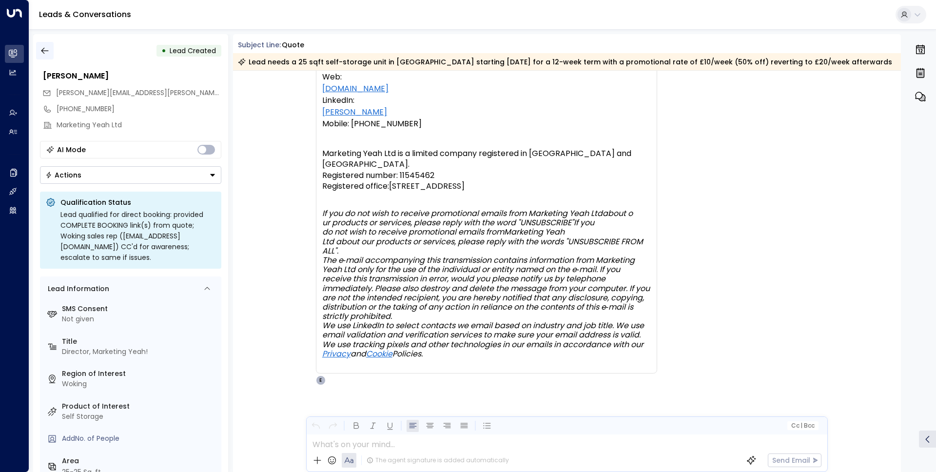
click at [45, 50] on icon "button" at bounding box center [44, 51] width 7 height 6
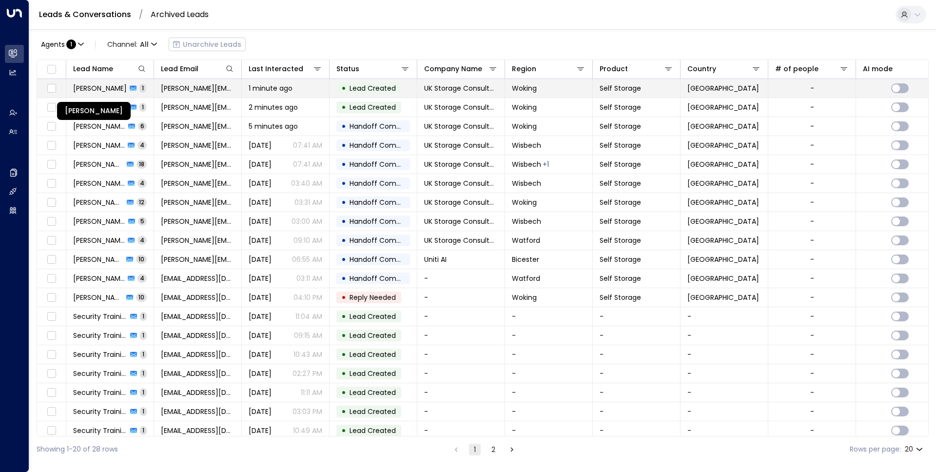
click at [102, 89] on span "[PERSON_NAME]" at bounding box center [100, 88] width 54 height 10
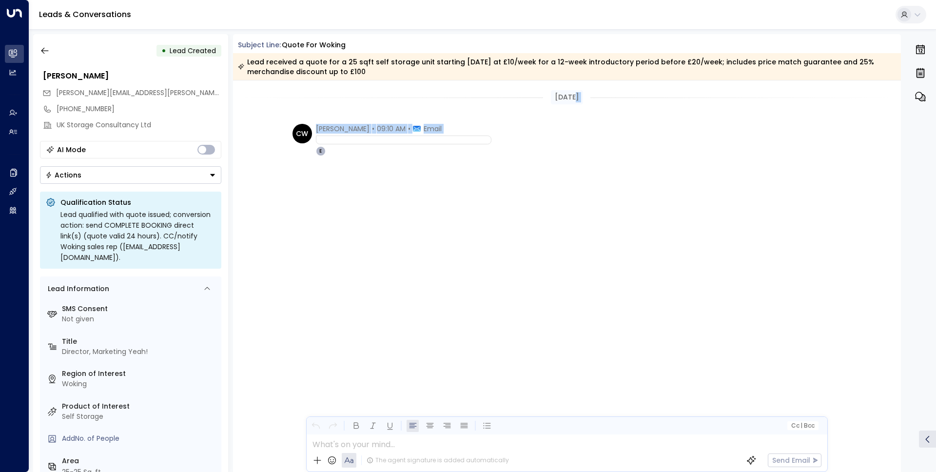
drag, startPoint x: 276, startPoint y: 102, endPoint x: 469, endPoint y: 225, distance: 228.2
click at [469, 224] on div "Today CW Charles Wyn-Davies • 09:10 AM • Email E" at bounding box center [567, 166] width 668 height 173
click at [49, 54] on icon "button" at bounding box center [45, 51] width 10 height 10
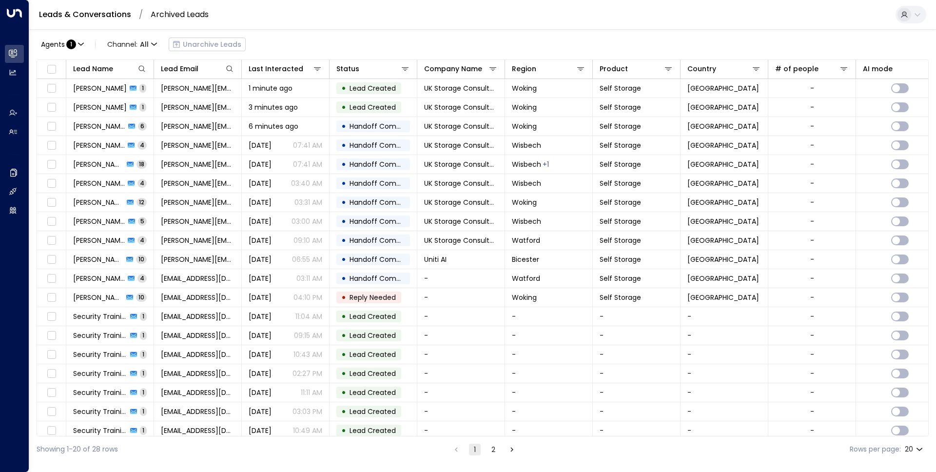
click at [80, 17] on link "Leads & Conversations" at bounding box center [85, 14] width 92 height 11
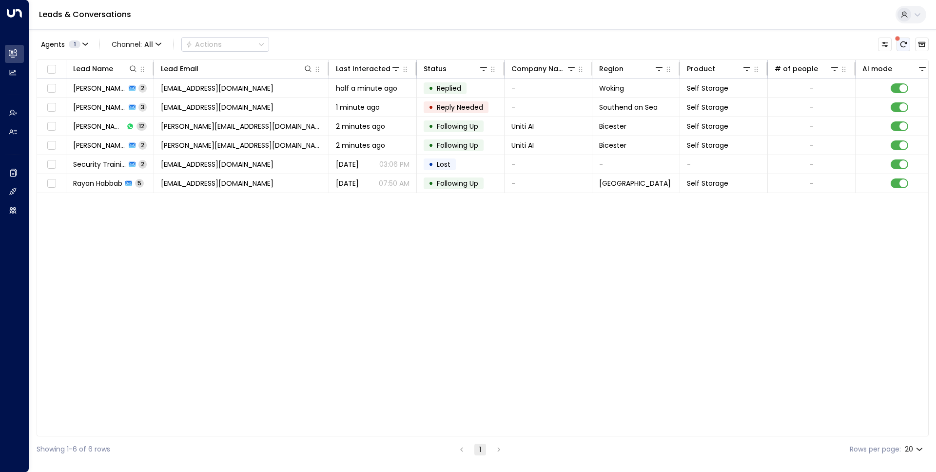
click at [901, 42] on icon "There are new threads available. Refresh the grid to view the latest updates." at bounding box center [904, 44] width 8 height 8
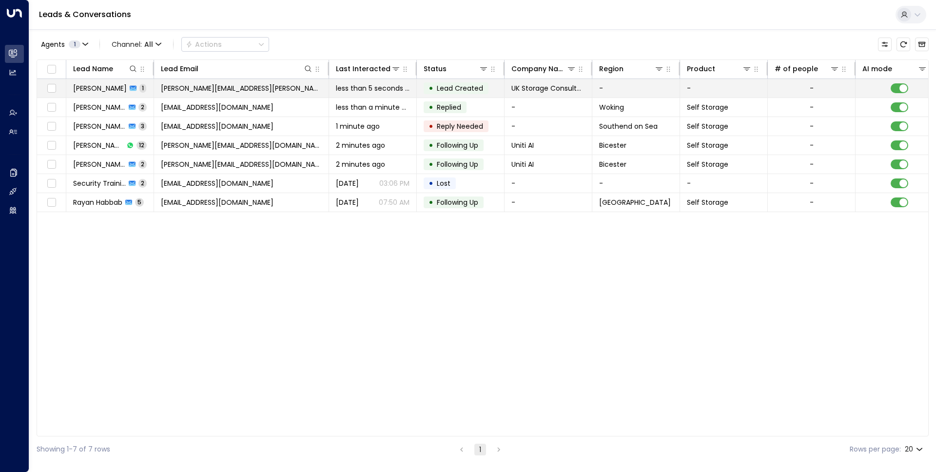
click at [242, 88] on span "[PERSON_NAME][EMAIL_ADDRESS][PERSON_NAME][DOMAIN_NAME]" at bounding box center [241, 88] width 161 height 10
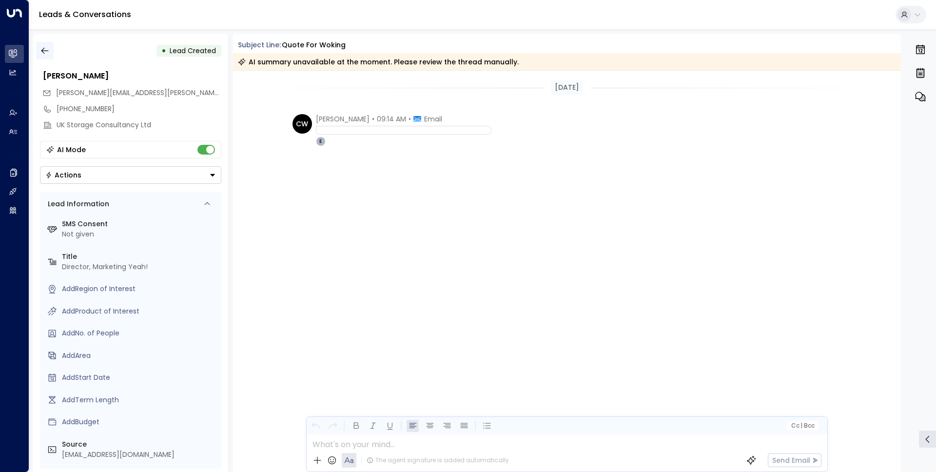
click at [40, 51] on icon "button" at bounding box center [45, 51] width 10 height 10
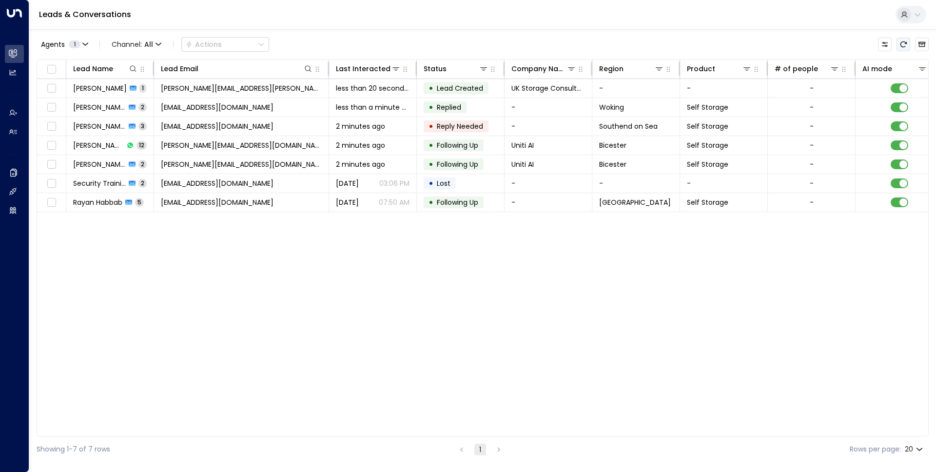
click at [900, 46] on icon "Refresh" at bounding box center [904, 44] width 8 height 8
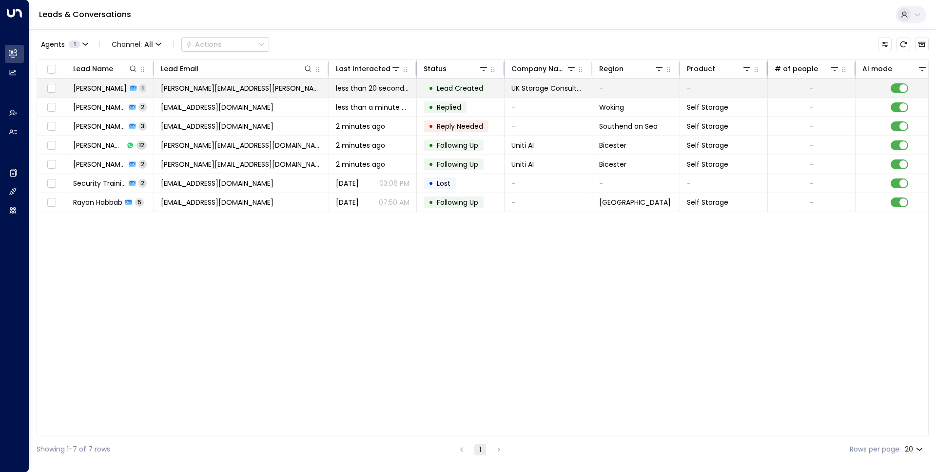
click at [100, 82] on td "[PERSON_NAME] 1" at bounding box center [110, 88] width 88 height 19
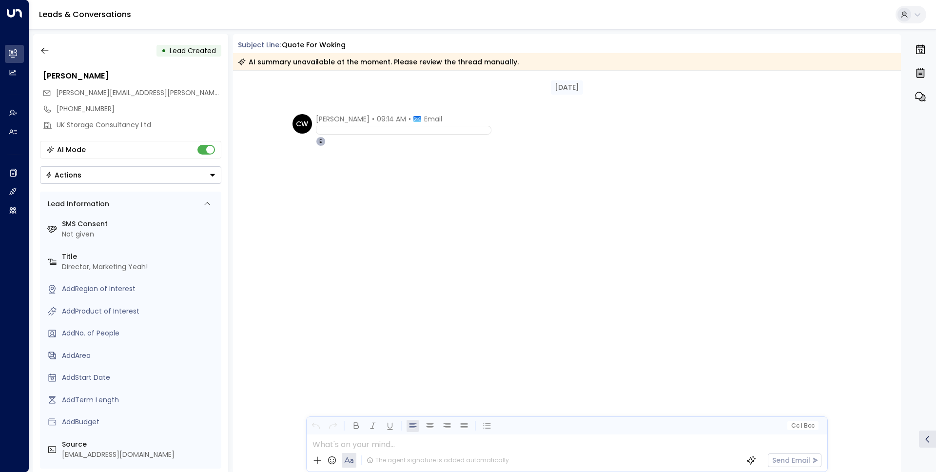
click at [286, 123] on div "CW [PERSON_NAME] • 09:14 AM • Email E" at bounding box center [567, 179] width 668 height 130
click at [37, 47] on button "button" at bounding box center [45, 51] width 18 height 18
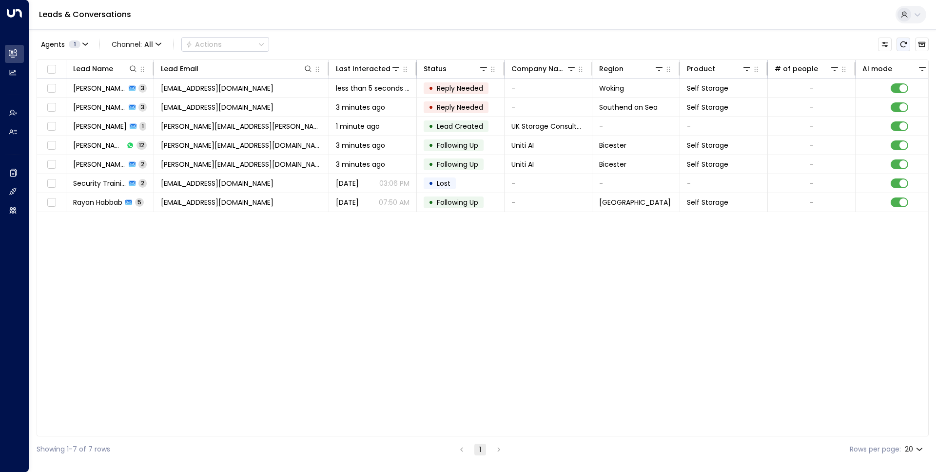
click at [899, 46] on button "Refresh" at bounding box center [904, 45] width 14 height 14
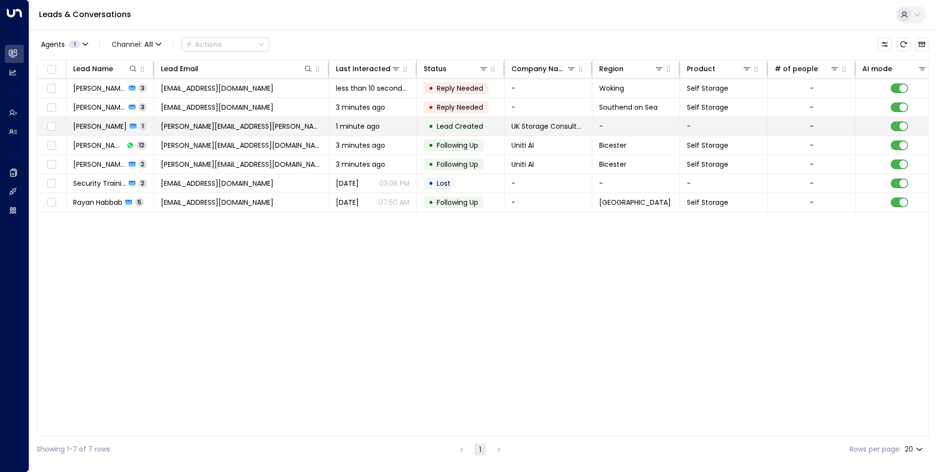
click at [239, 123] on span "[PERSON_NAME][EMAIL_ADDRESS][PERSON_NAME][DOMAIN_NAME]" at bounding box center [241, 126] width 161 height 10
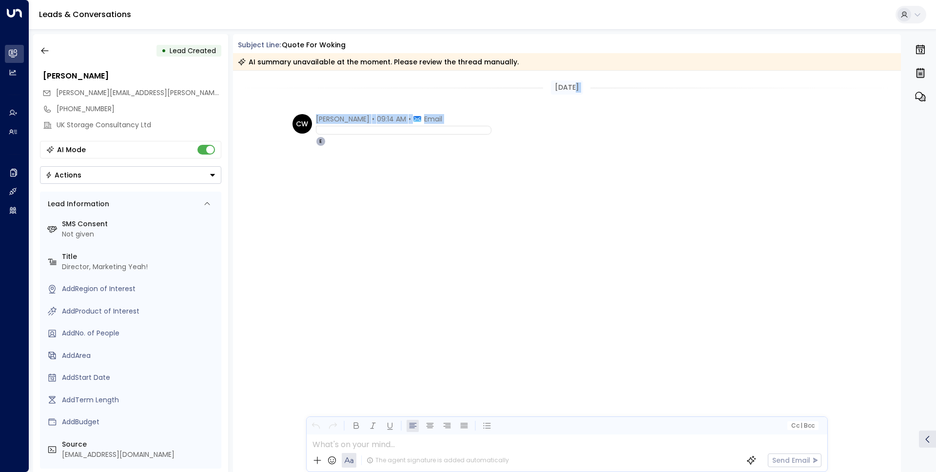
drag, startPoint x: 328, startPoint y: 102, endPoint x: 568, endPoint y: 213, distance: 264.8
click at [568, 213] on div "[DATE] CW [PERSON_NAME] • 09:14 AM • Email E" at bounding box center [567, 157] width 668 height 173
click at [568, 213] on div "CW [PERSON_NAME] • 09:14 AM • Email E" at bounding box center [567, 179] width 668 height 130
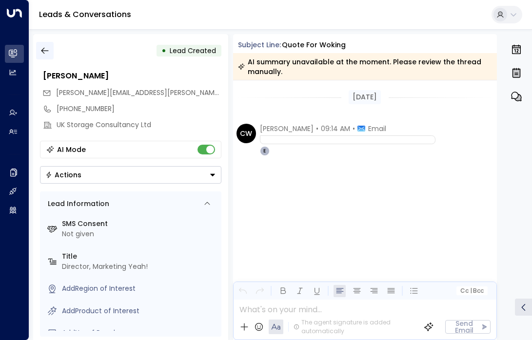
click at [46, 51] on icon "button" at bounding box center [44, 51] width 7 height 6
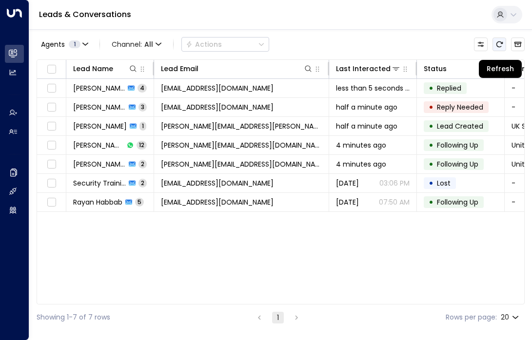
click at [500, 46] on icon "Refresh" at bounding box center [499, 44] width 8 height 8
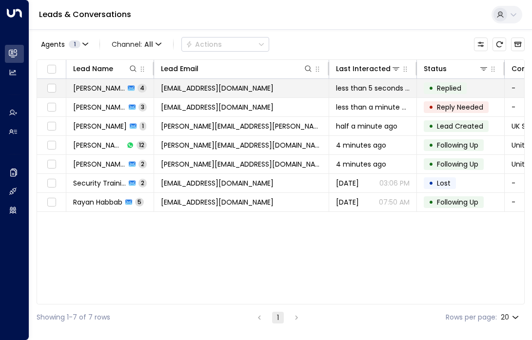
click at [194, 91] on span "[EMAIL_ADDRESS][DOMAIN_NAME]" at bounding box center [217, 88] width 113 height 10
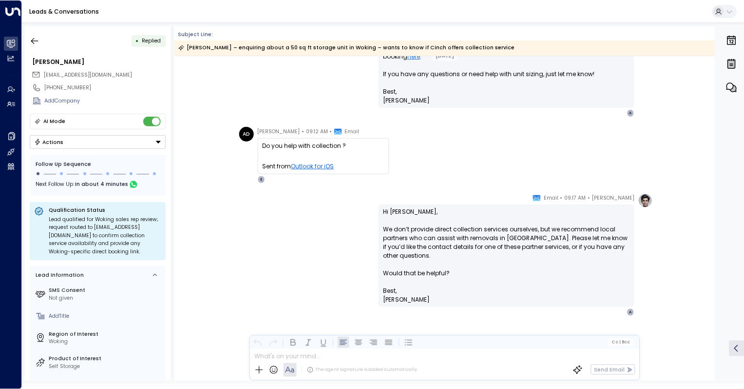
scroll to position [192, 0]
click at [37, 38] on icon "button" at bounding box center [35, 41] width 10 height 10
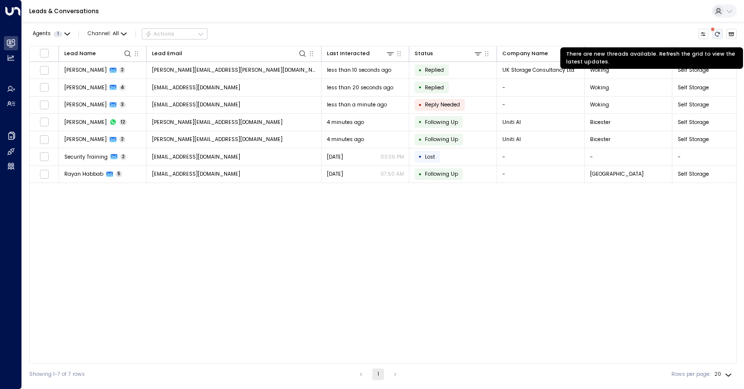
click at [719, 35] on icon "There are new threads available. Refresh the grid to view the latest updates." at bounding box center [718, 34] width 6 height 6
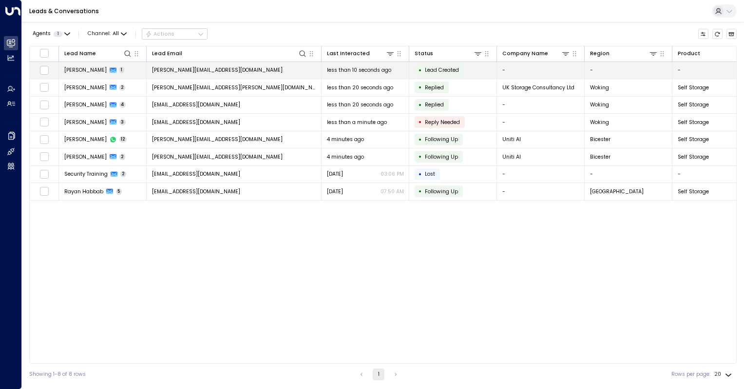
click at [177, 70] on span "[PERSON_NAME][EMAIL_ADDRESS][DOMAIN_NAME]" at bounding box center [217, 69] width 131 height 7
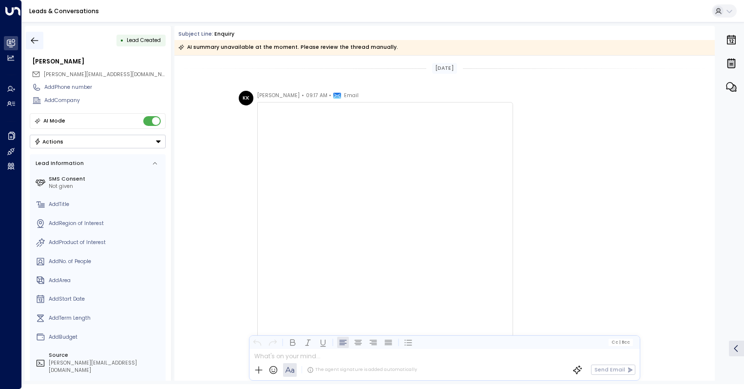
click at [35, 36] on icon "button" at bounding box center [35, 41] width 10 height 10
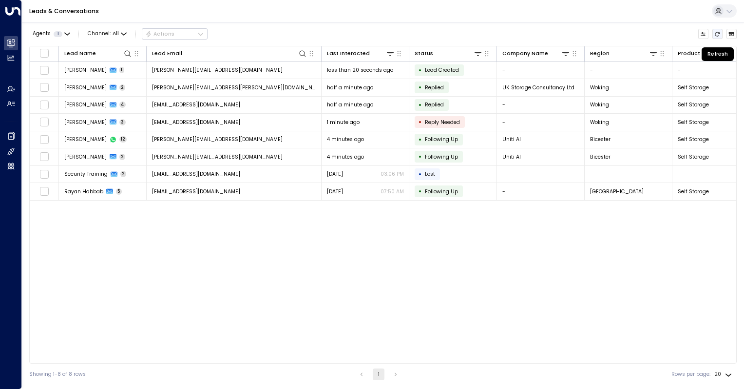
click at [719, 34] on icon "Refresh" at bounding box center [718, 34] width 6 height 6
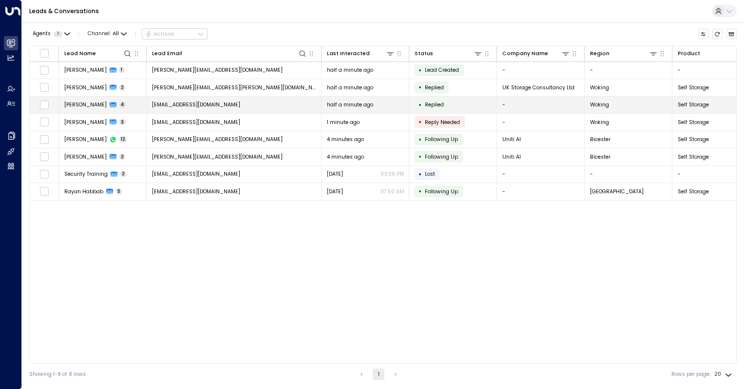
click at [235, 102] on td "[EMAIL_ADDRESS][DOMAIN_NAME]" at bounding box center [234, 105] width 175 height 17
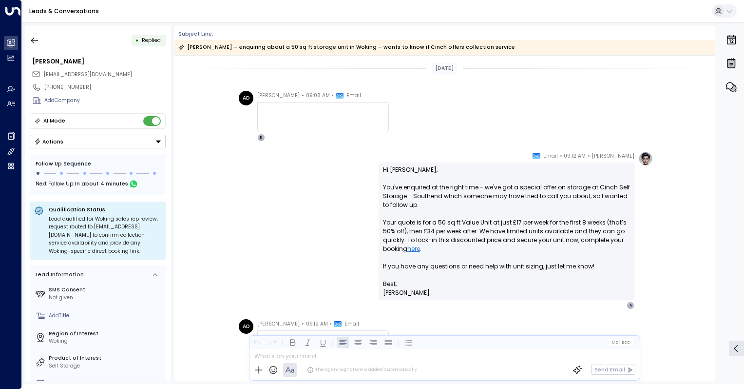
click at [299, 123] on div at bounding box center [323, 123] width 122 height 12
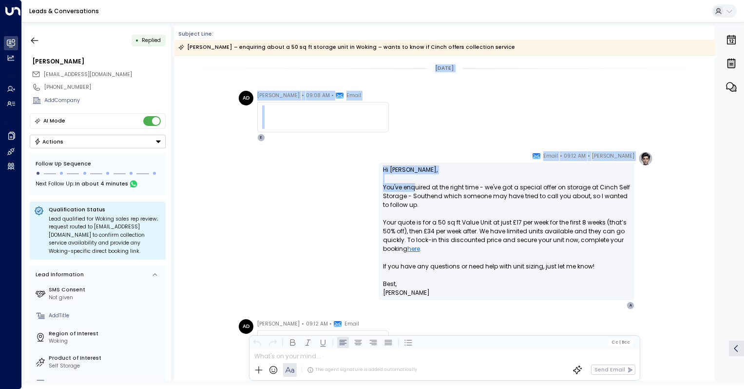
drag, startPoint x: 250, startPoint y: 71, endPoint x: 416, endPoint y: 186, distance: 201.5
click at [415, 186] on div "[DATE] AD [PERSON_NAME] • 09:08 AM • Email E [PERSON_NAME] • 09:12 AM • Email H…" at bounding box center [445, 314] width 541 height 517
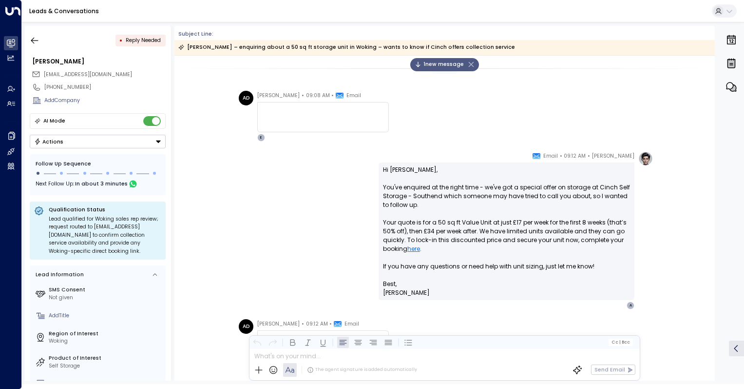
click at [237, 157] on div "[PERSON_NAME] • 09:12 AM • Email Hi [PERSON_NAME], You've enquired at the right…" at bounding box center [444, 230] width 417 height 158
click at [33, 39] on icon "button" at bounding box center [34, 40] width 7 height 6
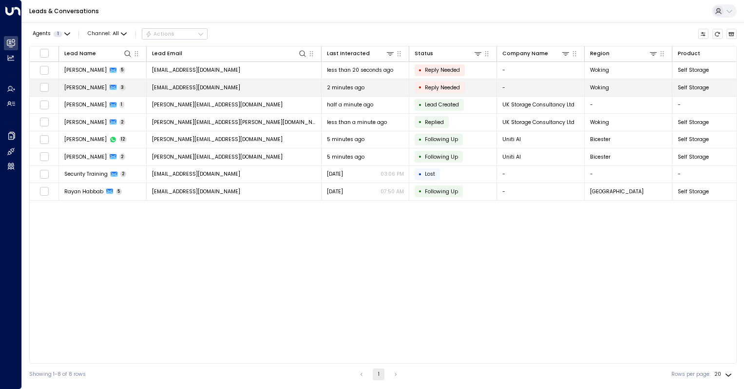
click at [199, 87] on span "[EMAIL_ADDRESS][DOMAIN_NAME]" at bounding box center [196, 87] width 88 height 7
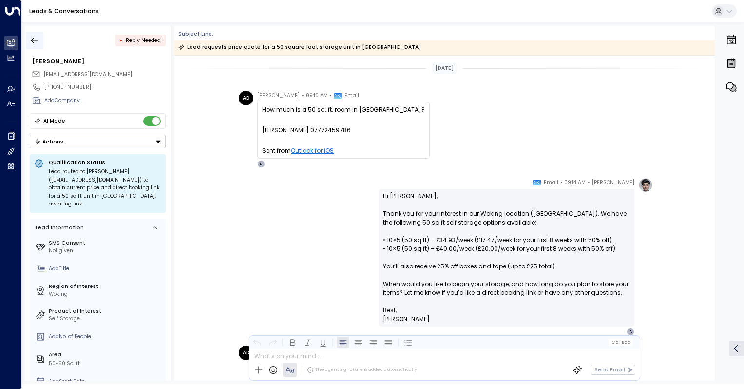
click at [30, 39] on icon "button" at bounding box center [35, 41] width 10 height 10
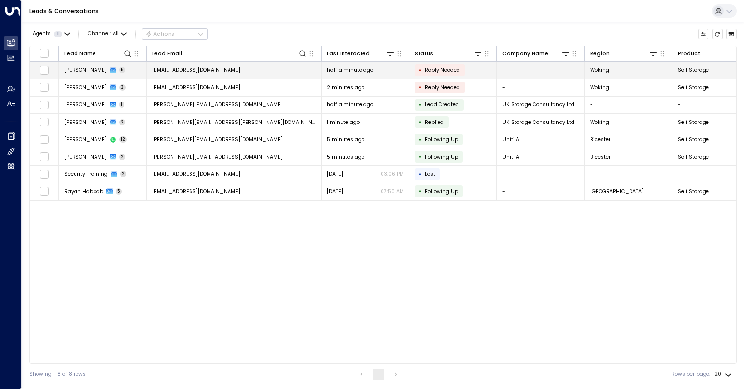
click at [203, 72] on span "[EMAIL_ADDRESS][DOMAIN_NAME]" at bounding box center [196, 69] width 88 height 7
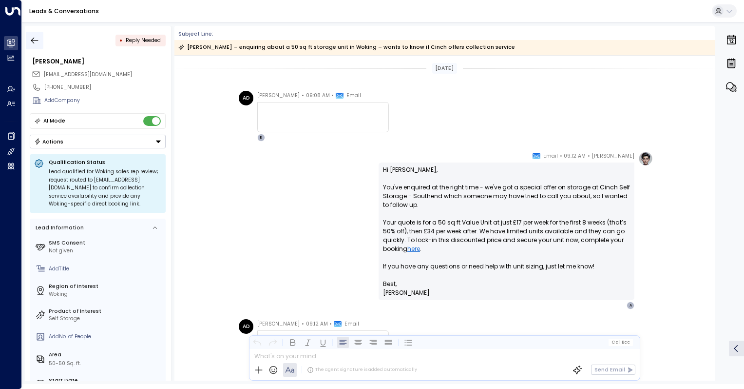
click at [33, 39] on icon "button" at bounding box center [34, 40] width 7 height 6
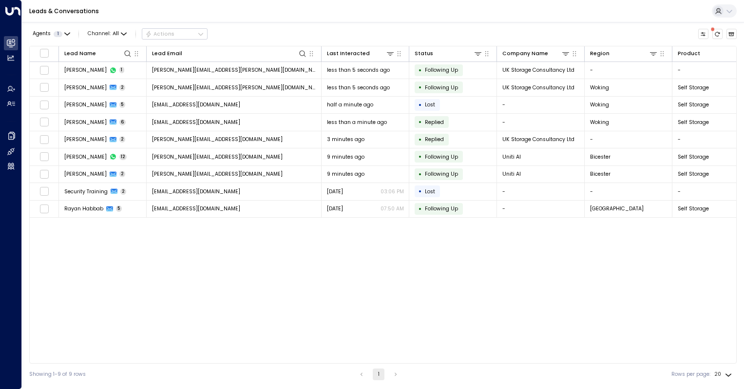
click at [234, 22] on div "Leads & Conversations" at bounding box center [383, 11] width 723 height 22
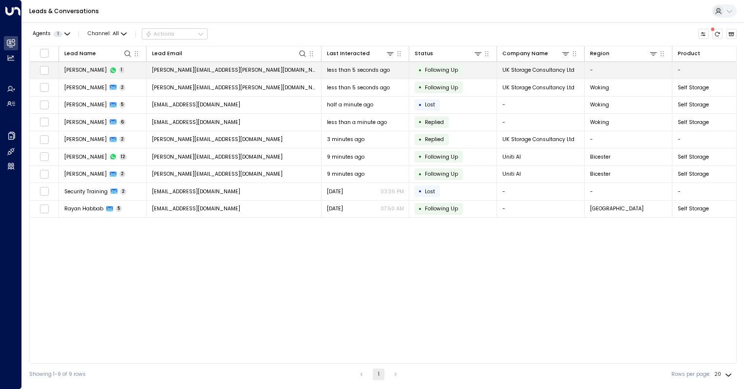
click at [97, 71] on span "[PERSON_NAME]" at bounding box center [85, 69] width 42 height 7
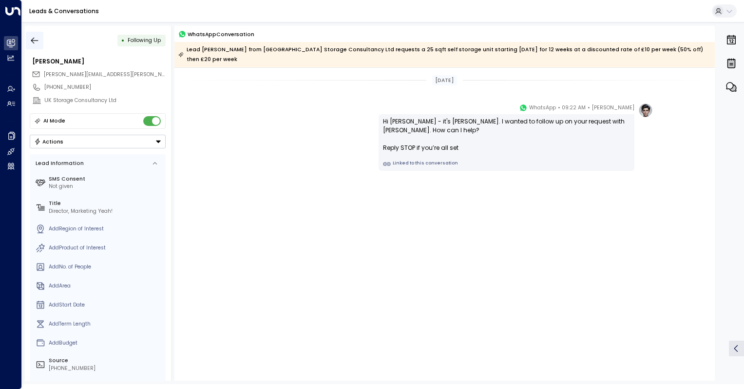
click at [37, 39] on icon "button" at bounding box center [35, 41] width 10 height 10
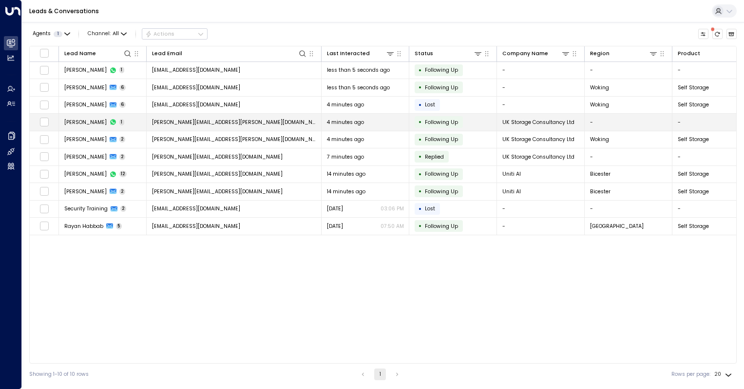
click at [109, 115] on td "[PERSON_NAME] 1" at bounding box center [103, 122] width 88 height 17
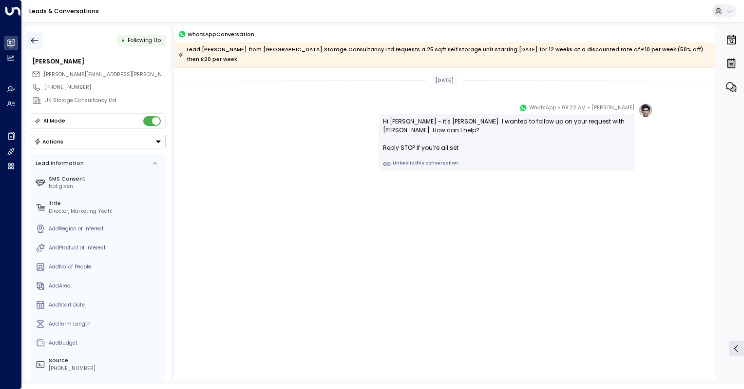
click at [39, 40] on icon "button" at bounding box center [35, 41] width 10 height 10
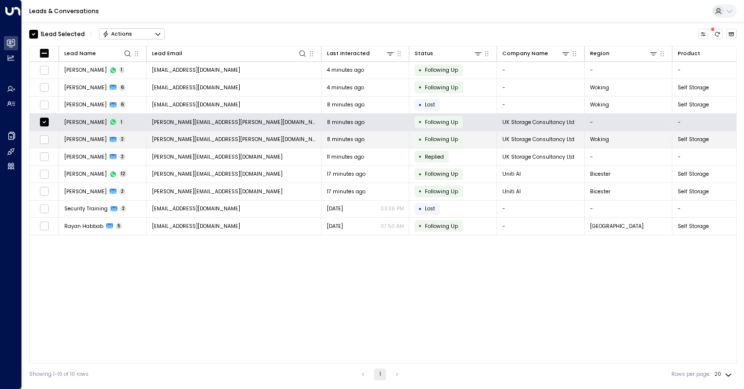
click at [39, 137] on td at bounding box center [44, 139] width 29 height 17
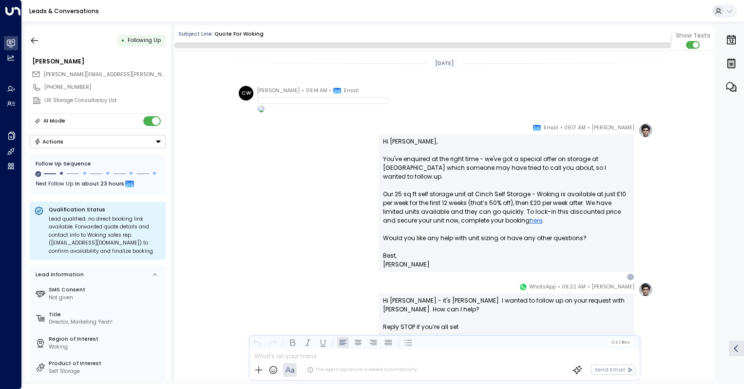
scroll to position [42, 0]
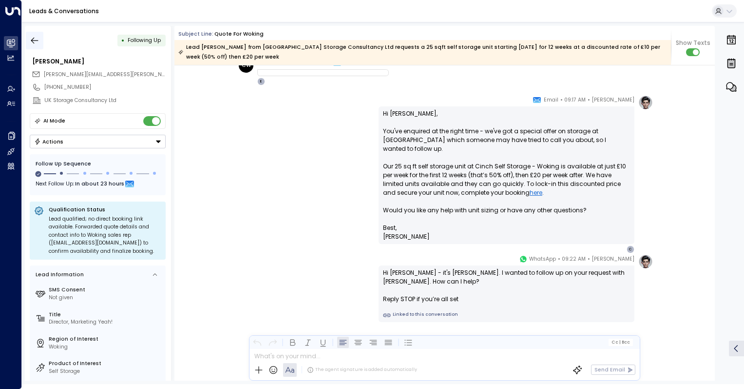
click at [29, 40] on button "button" at bounding box center [35, 41] width 18 height 18
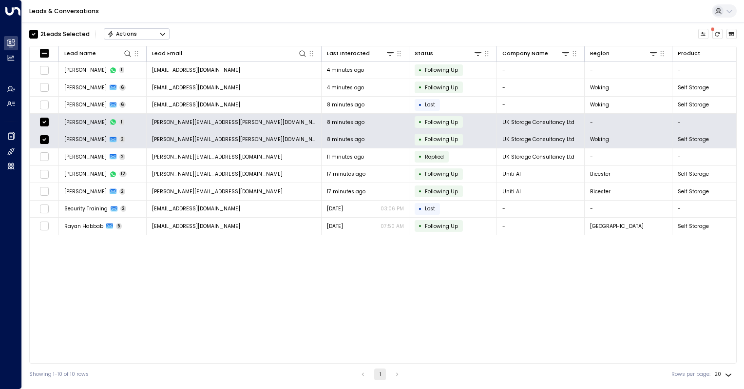
click at [153, 33] on button "Actions" at bounding box center [137, 34] width 66 height 12
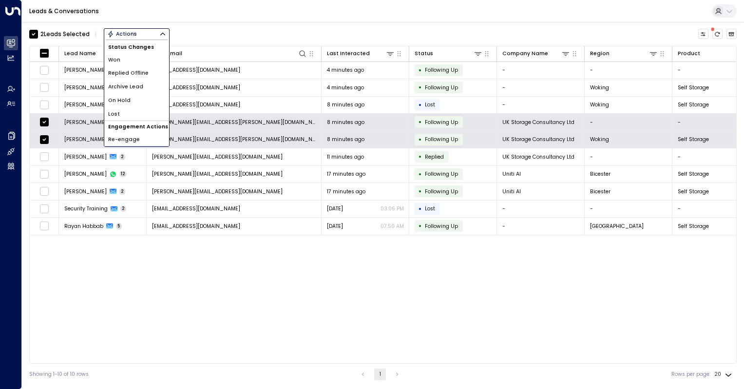
click at [134, 86] on span "Archive Lead" at bounding box center [125, 87] width 35 height 8
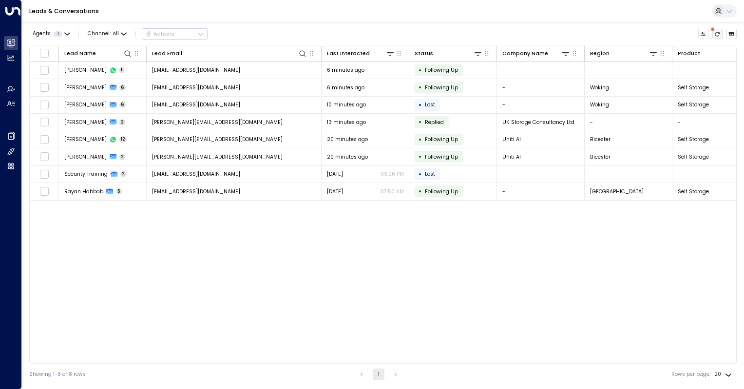
click at [718, 32] on icon "There are new threads available. Refresh the grid to view the latest updates." at bounding box center [718, 34] width 6 height 6
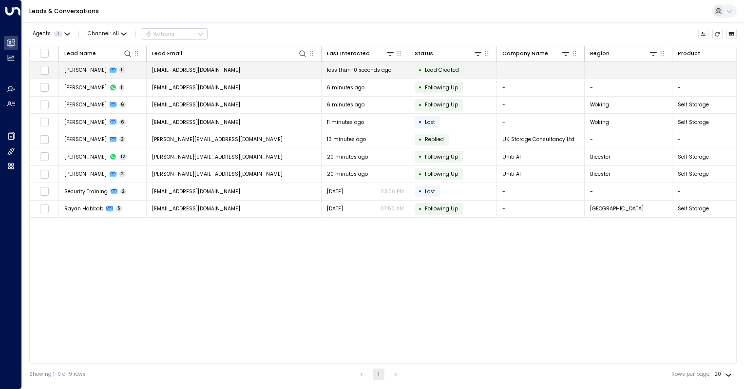
click at [216, 72] on span "[EMAIL_ADDRESS][DOMAIN_NAME]" at bounding box center [196, 69] width 88 height 7
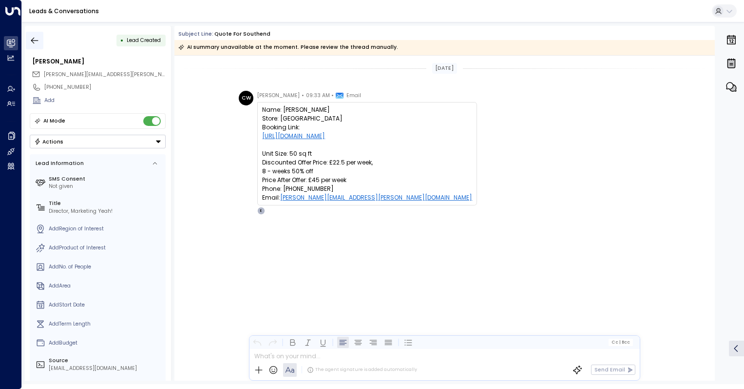
click at [36, 39] on icon "button" at bounding box center [35, 41] width 10 height 10
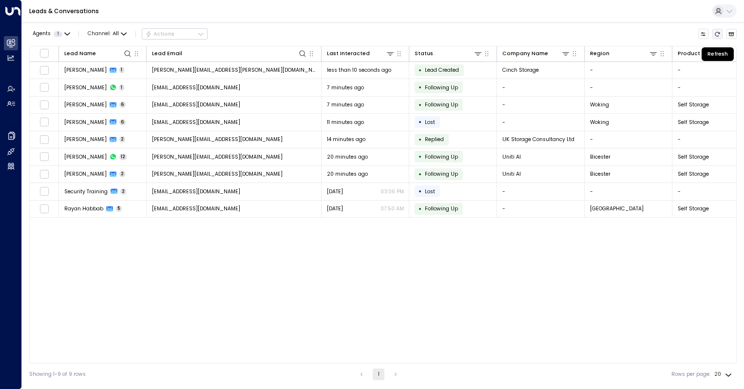
click at [719, 32] on icon "Refresh" at bounding box center [718, 34] width 5 height 4
click at [716, 34] on icon "Refresh" at bounding box center [718, 34] width 6 height 6
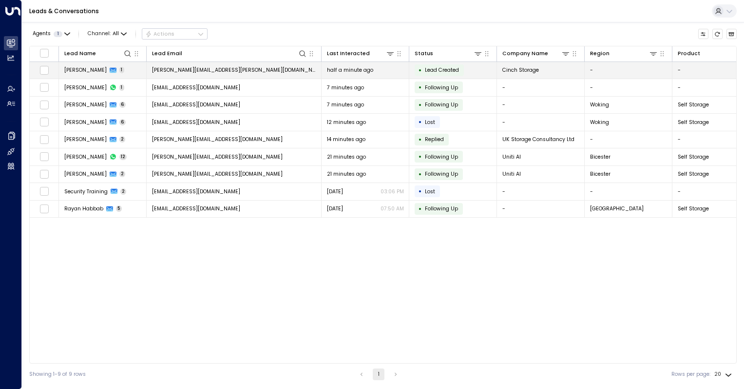
click at [220, 71] on span "[PERSON_NAME][EMAIL_ADDRESS][PERSON_NAME][DOMAIN_NAME]" at bounding box center [234, 69] width 164 height 7
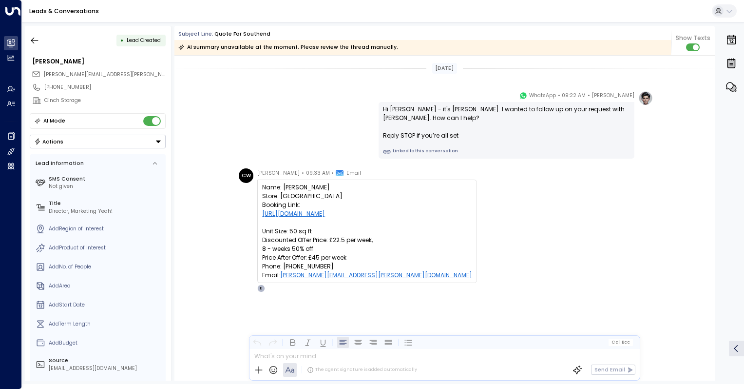
scroll to position [64, 0]
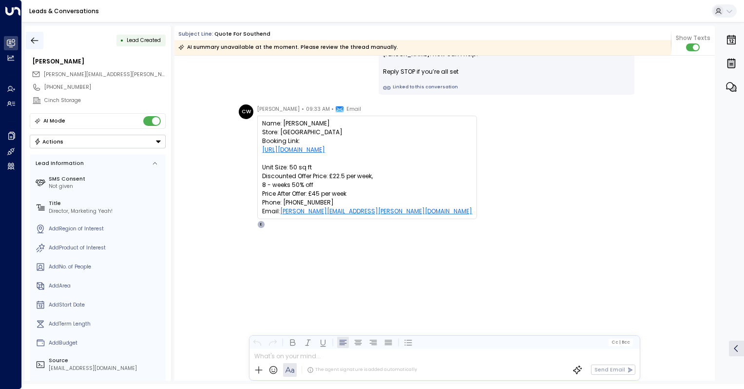
click at [35, 40] on icon "button" at bounding box center [35, 41] width 10 height 10
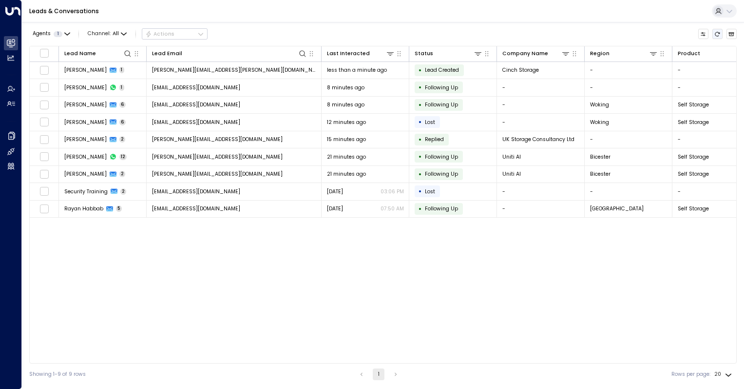
click at [717, 35] on icon "Refresh" at bounding box center [718, 34] width 6 height 6
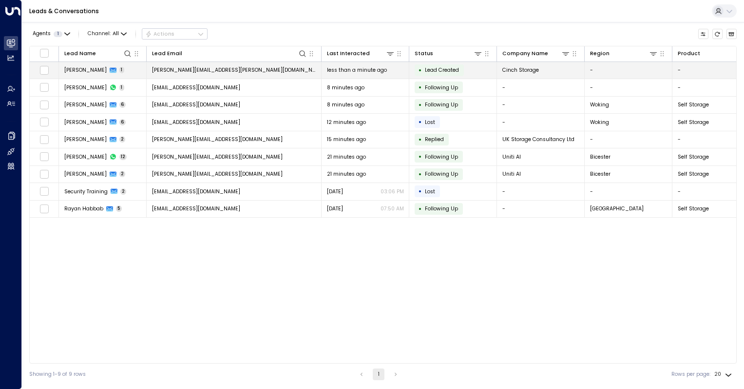
click at [203, 72] on span "[PERSON_NAME][EMAIL_ADDRESS][PERSON_NAME][DOMAIN_NAME]" at bounding box center [234, 69] width 164 height 7
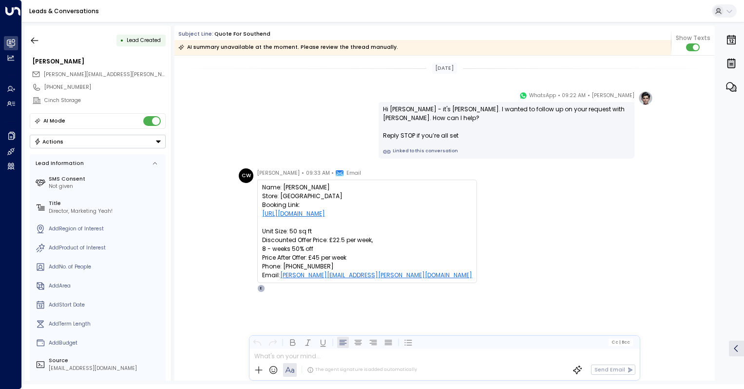
scroll to position [64, 0]
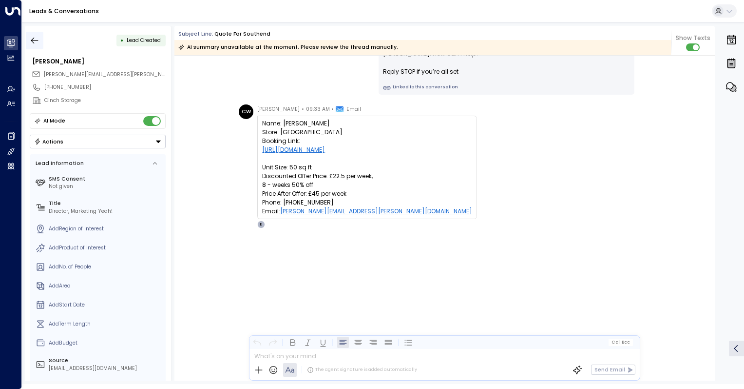
click at [33, 40] on icon "button" at bounding box center [35, 41] width 10 height 10
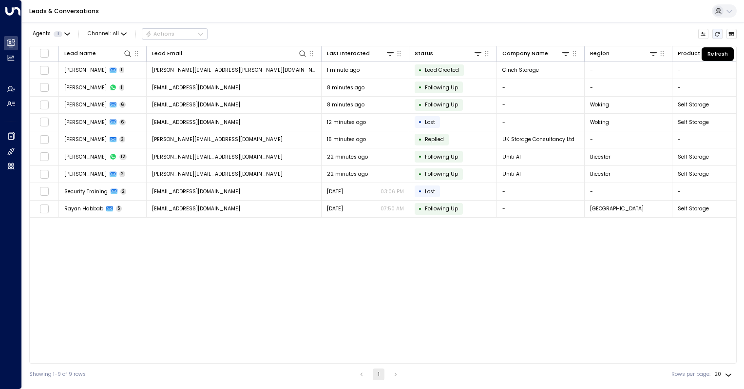
click at [716, 38] on button "Refresh" at bounding box center [718, 34] width 11 height 11
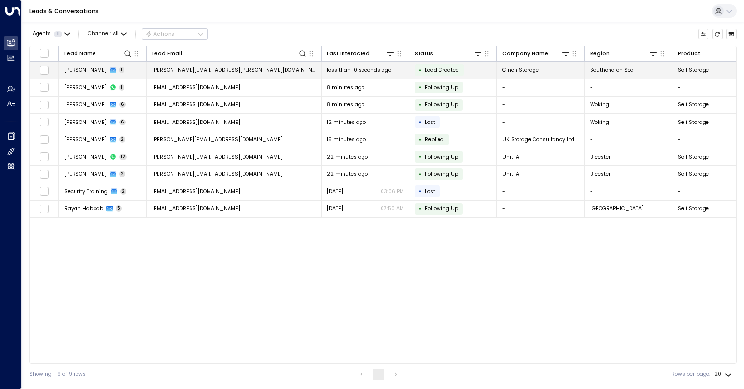
click at [186, 71] on span "[PERSON_NAME][EMAIL_ADDRESS][PERSON_NAME][DOMAIN_NAME]" at bounding box center [234, 69] width 164 height 7
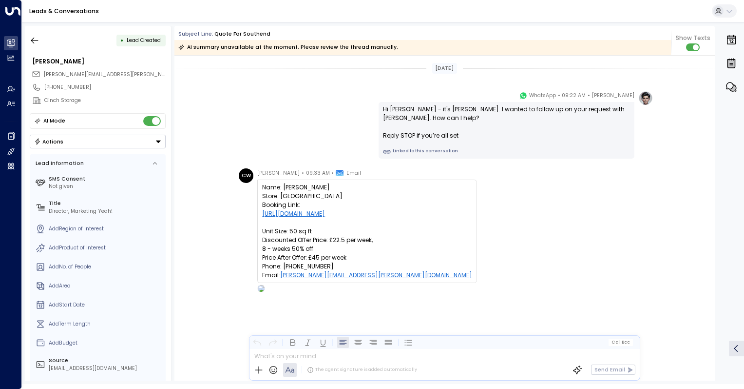
scroll to position [64, 0]
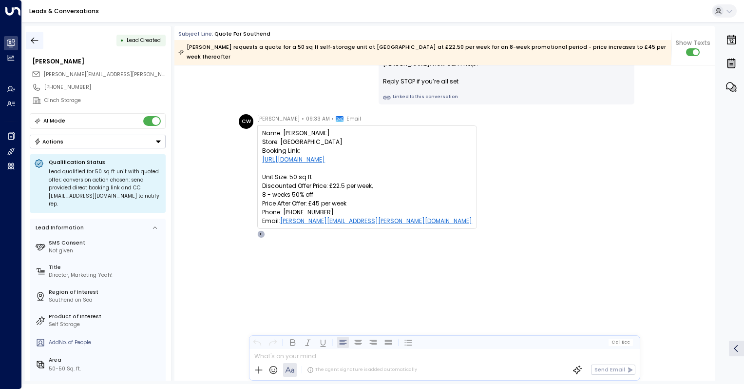
click at [33, 38] on icon "button" at bounding box center [34, 40] width 7 height 6
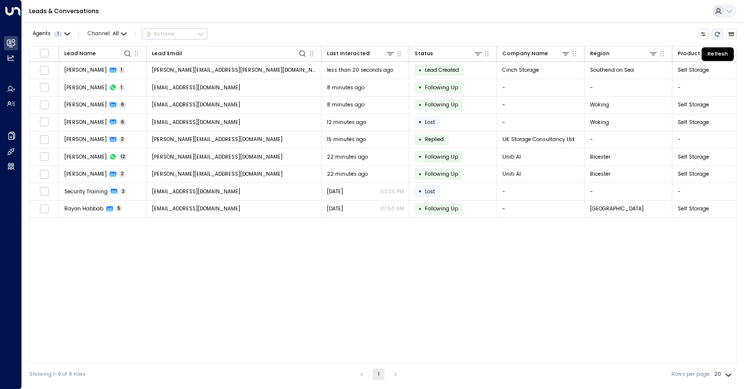
click at [718, 36] on icon "Refresh" at bounding box center [718, 34] width 5 height 4
click at [717, 34] on icon "Refresh" at bounding box center [718, 34] width 6 height 6
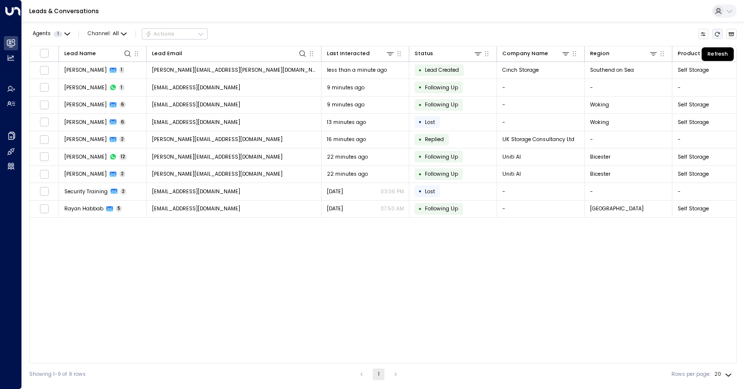
click at [717, 34] on icon "Refresh" at bounding box center [718, 34] width 6 height 6
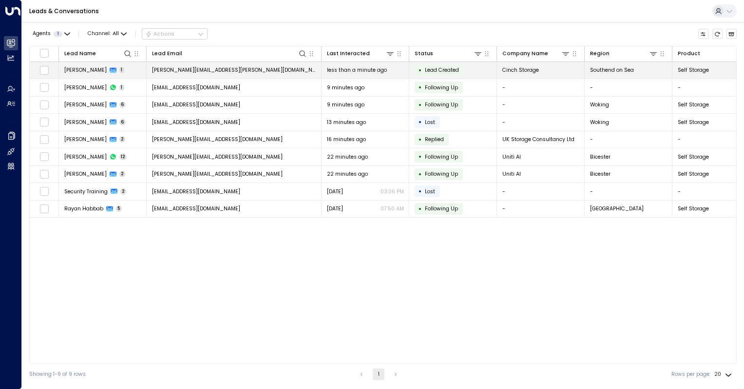
click at [184, 72] on span "[PERSON_NAME][EMAIL_ADDRESS][PERSON_NAME][DOMAIN_NAME]" at bounding box center [234, 69] width 164 height 7
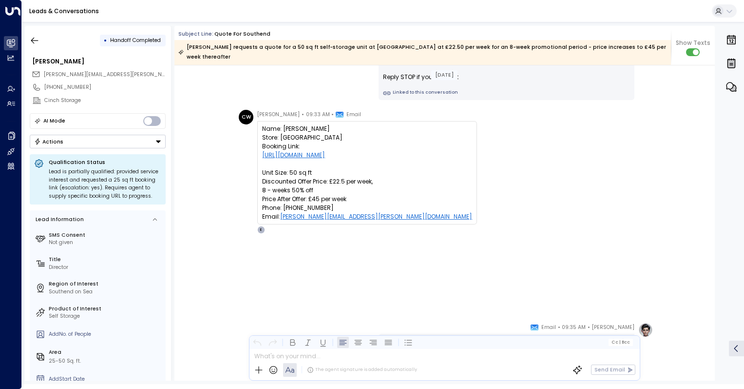
scroll to position [78, 0]
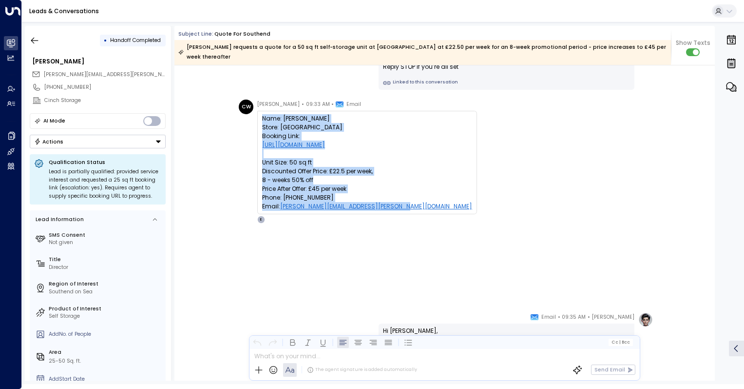
drag, startPoint x: 419, startPoint y: 273, endPoint x: 261, endPoint y: 110, distance: 226.9
click at [262, 114] on div "Name: [PERSON_NAME] Store: Southend Booking Link: [URL][DOMAIN_NAME] Unit Size:…" at bounding box center [367, 162] width 210 height 97
click at [33, 36] on icon "button" at bounding box center [35, 41] width 10 height 10
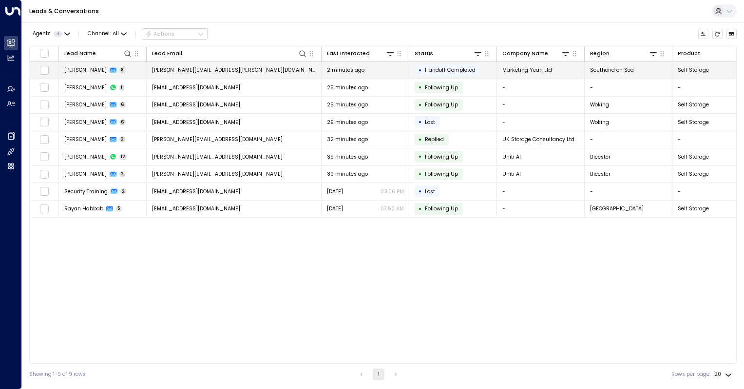
click at [98, 67] on span "[PERSON_NAME]" at bounding box center [85, 69] width 42 height 7
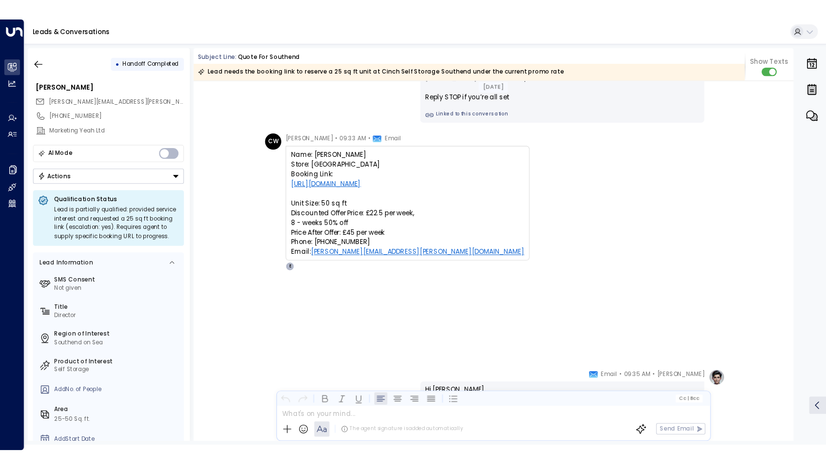
scroll to position [63, 0]
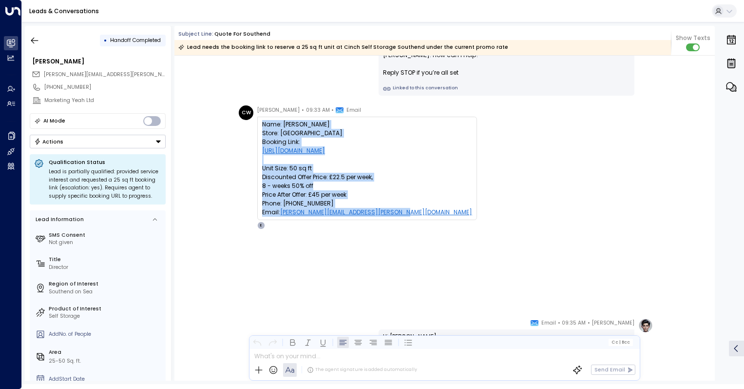
drag, startPoint x: 418, startPoint y: 293, endPoint x: 261, endPoint y: 128, distance: 227.6
click at [262, 128] on div "Name: [PERSON_NAME] Store: Southend Booking Link: [URL][DOMAIN_NAME] Unit Size:…" at bounding box center [367, 168] width 210 height 97
copy div "Name: [PERSON_NAME] Store: Southend Booking Link: [URL][DOMAIN_NAME] Unit Size:…"
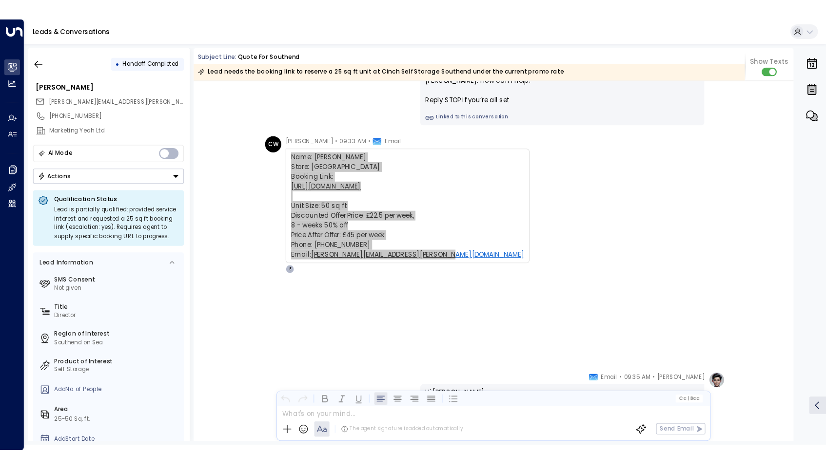
scroll to position [77, 0]
